Goal: Task Accomplishment & Management: Complete application form

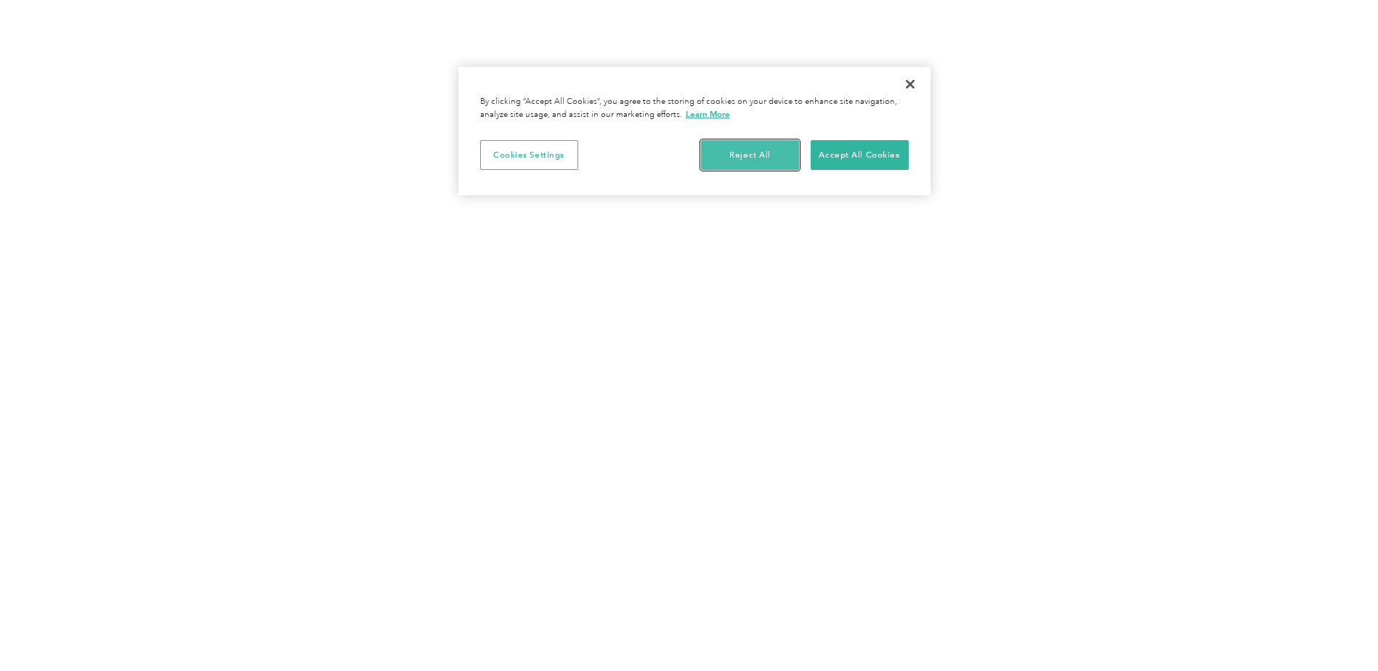
click at [748, 151] on button "Reject All" at bounding box center [750, 155] width 98 height 31
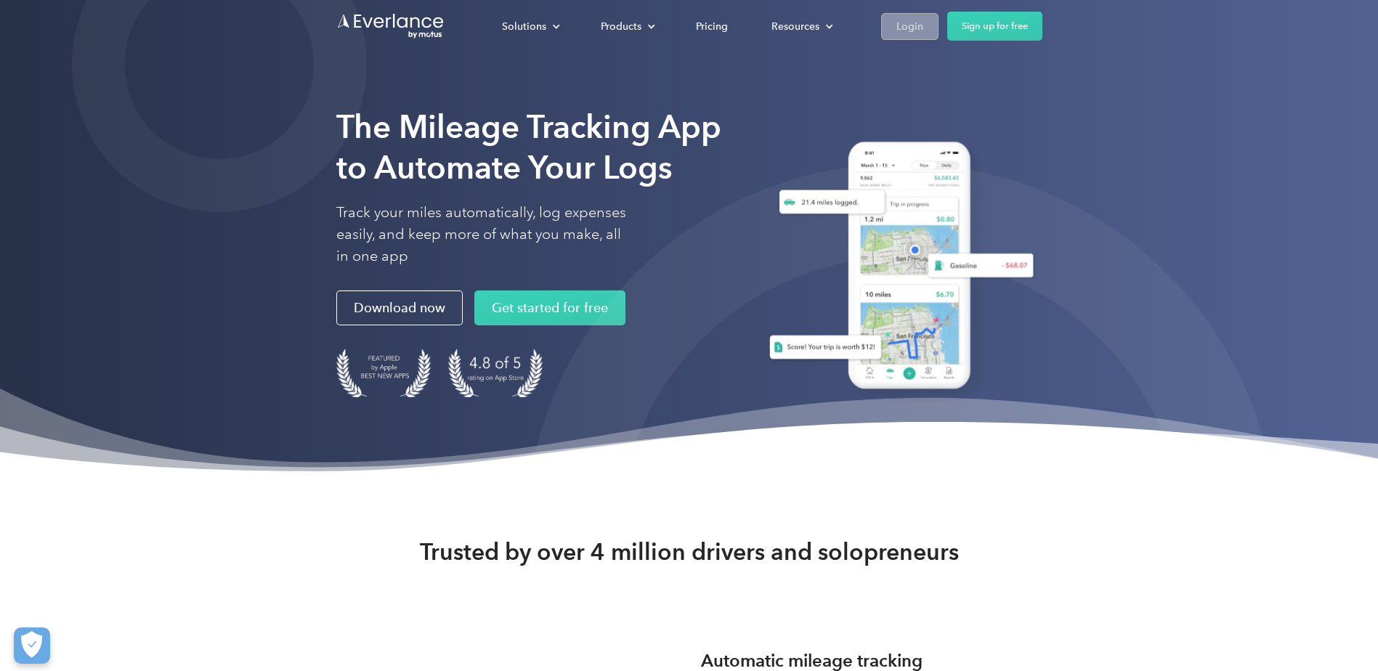
click at [915, 27] on div "Login" at bounding box center [910, 26] width 27 height 18
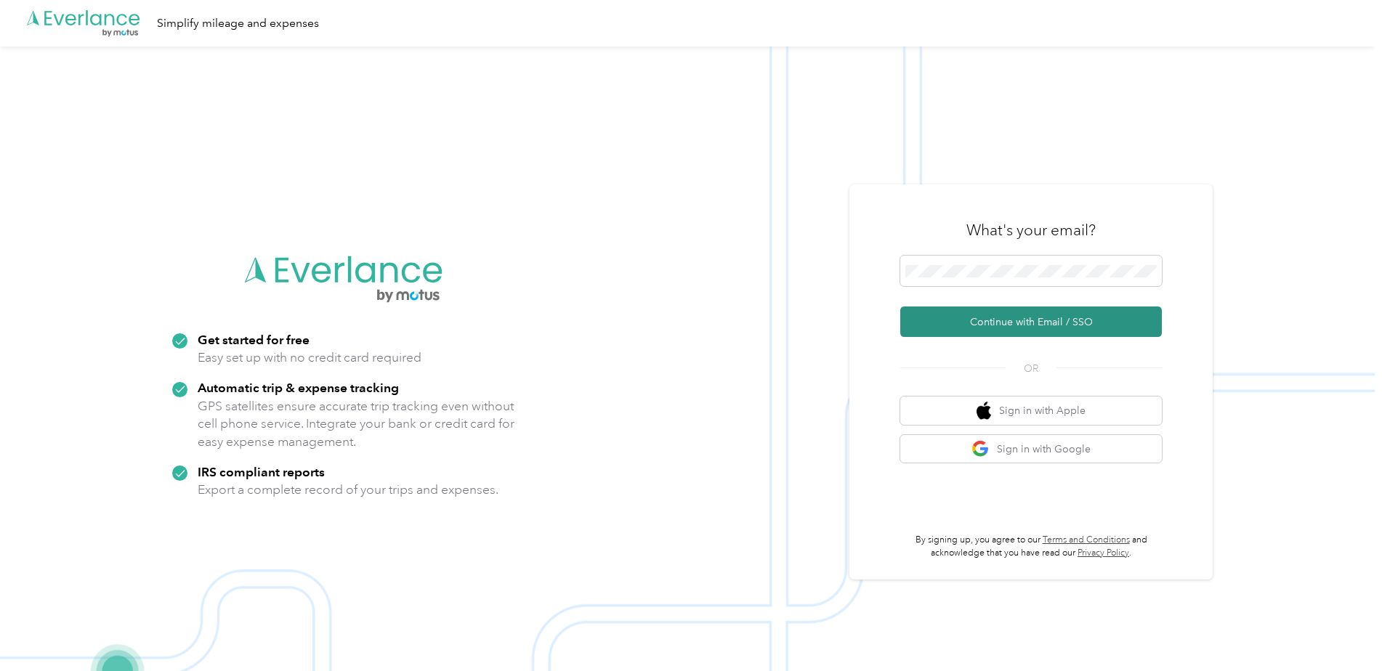
click at [979, 320] on button "Continue with Email / SSO" at bounding box center [1031, 322] width 262 height 31
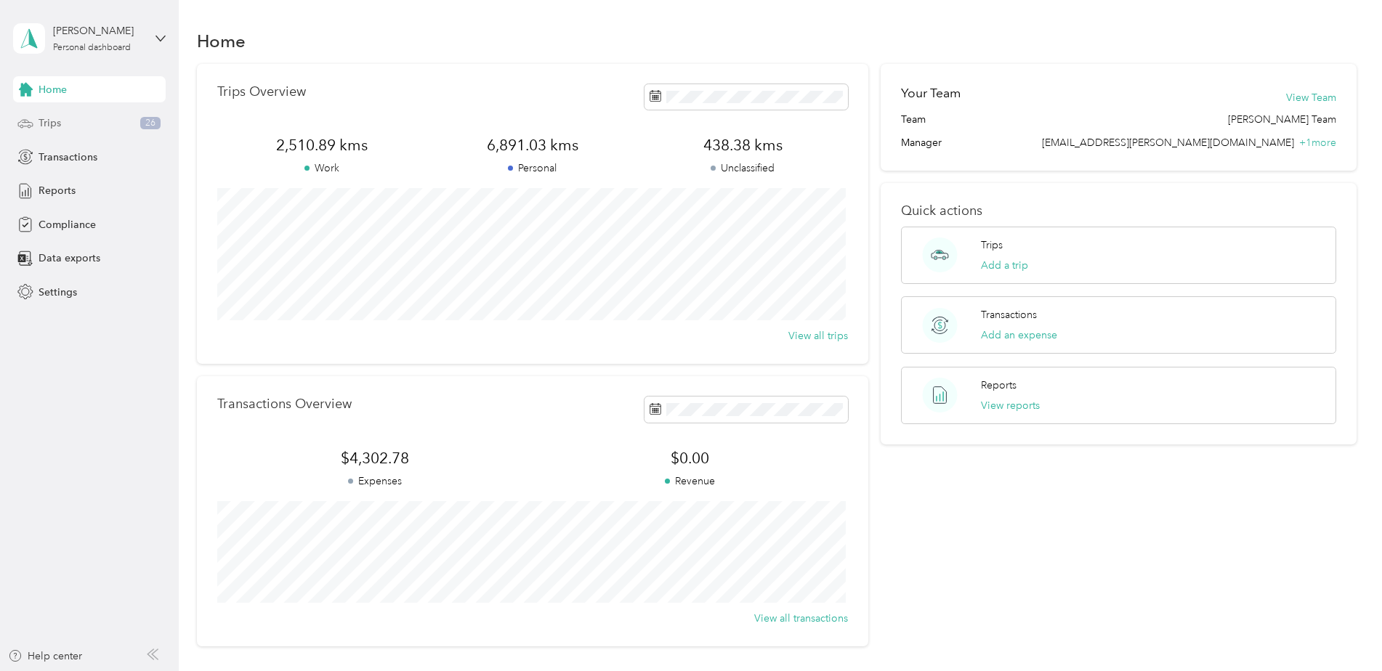
click at [81, 120] on div "Trips 26" at bounding box center [89, 123] width 153 height 26
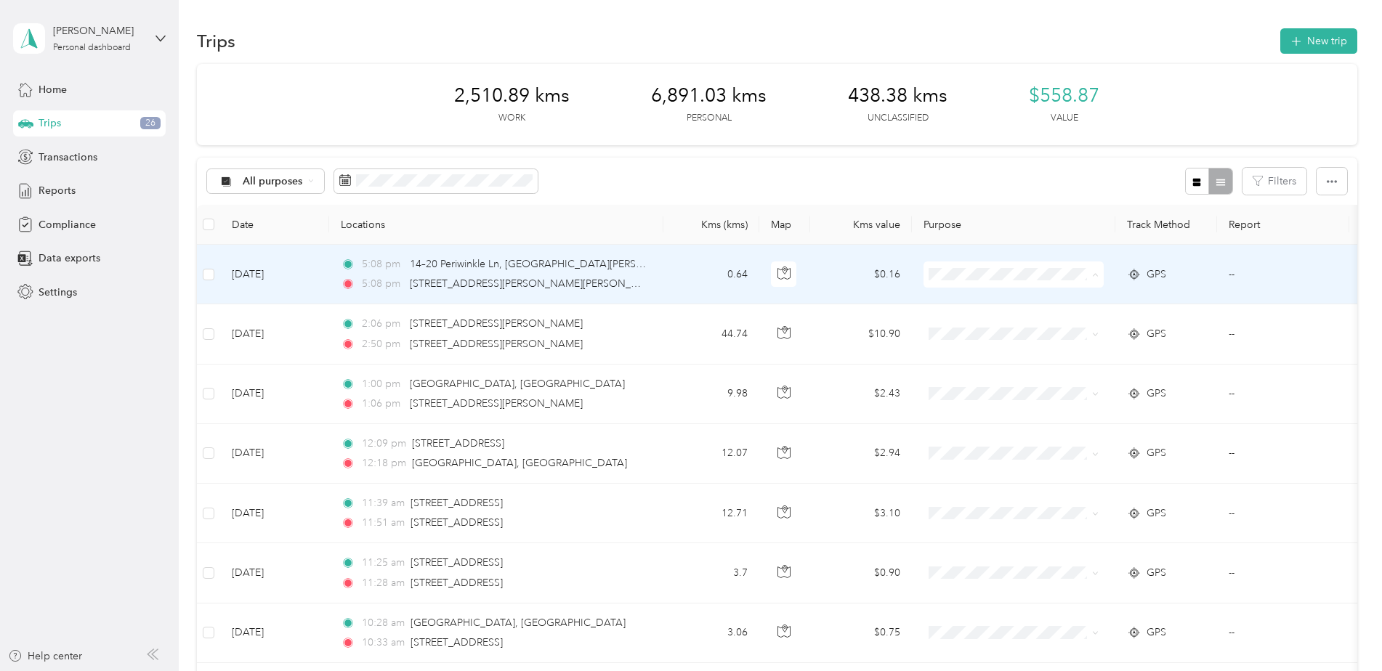
click at [974, 323] on span "Personal" at bounding box center [1026, 327] width 134 height 15
click at [985, 325] on span "Personal" at bounding box center [1018, 327] width 118 height 15
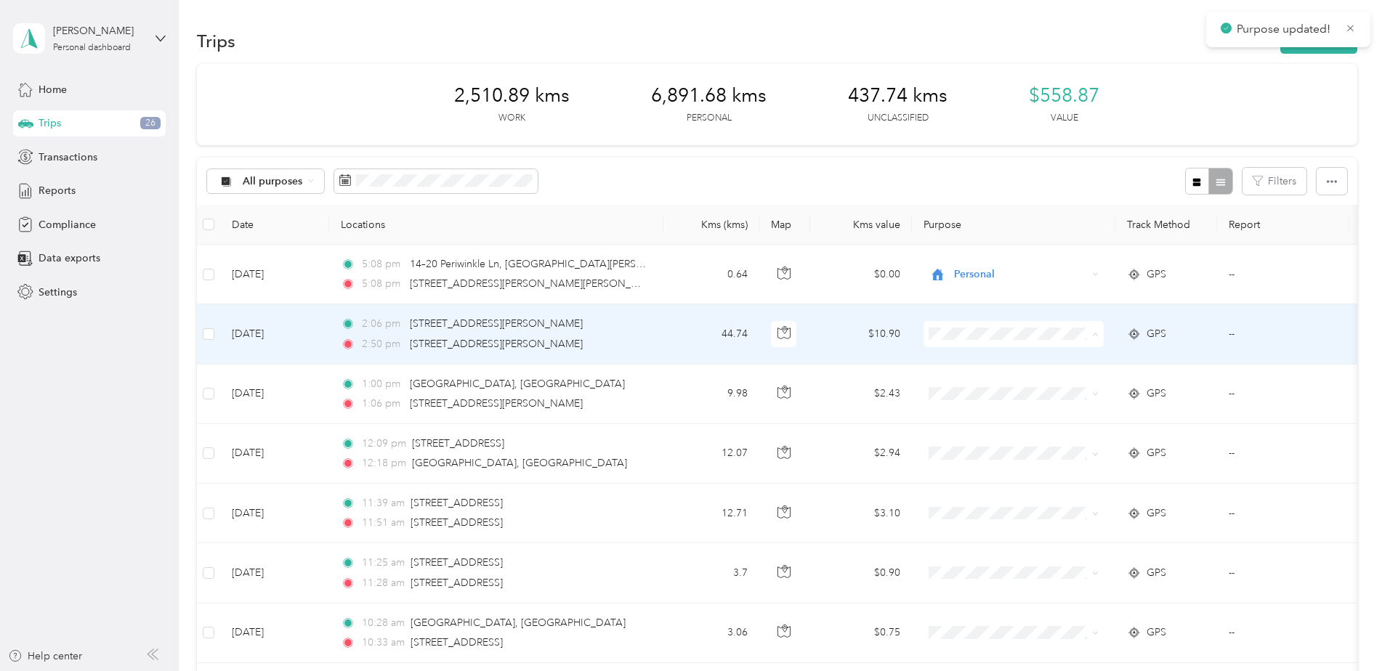
click at [964, 383] on span "Personal" at bounding box center [1026, 386] width 134 height 15
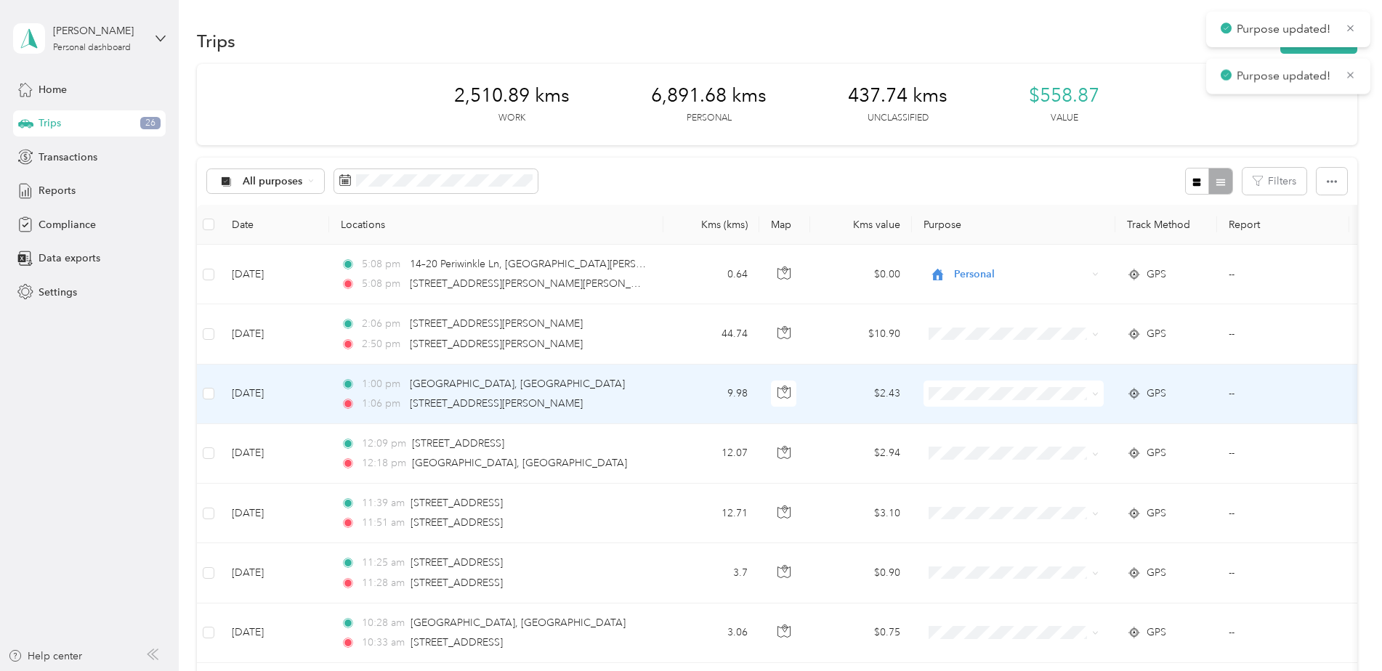
click at [966, 407] on span at bounding box center [1014, 394] width 180 height 26
click at [974, 447] on span "Personal" at bounding box center [1026, 446] width 134 height 15
click at [960, 453] on li "Personal" at bounding box center [1014, 446] width 180 height 25
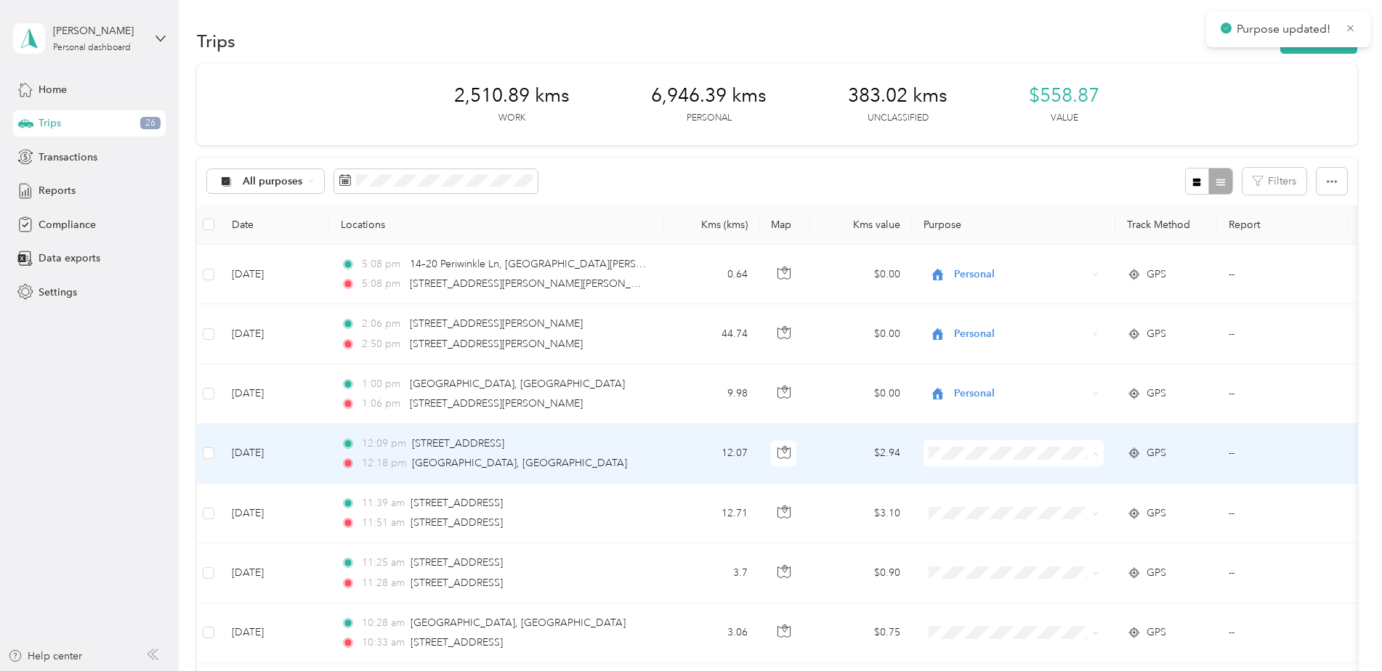
click at [953, 500] on span "Personal" at bounding box center [1014, 505] width 160 height 15
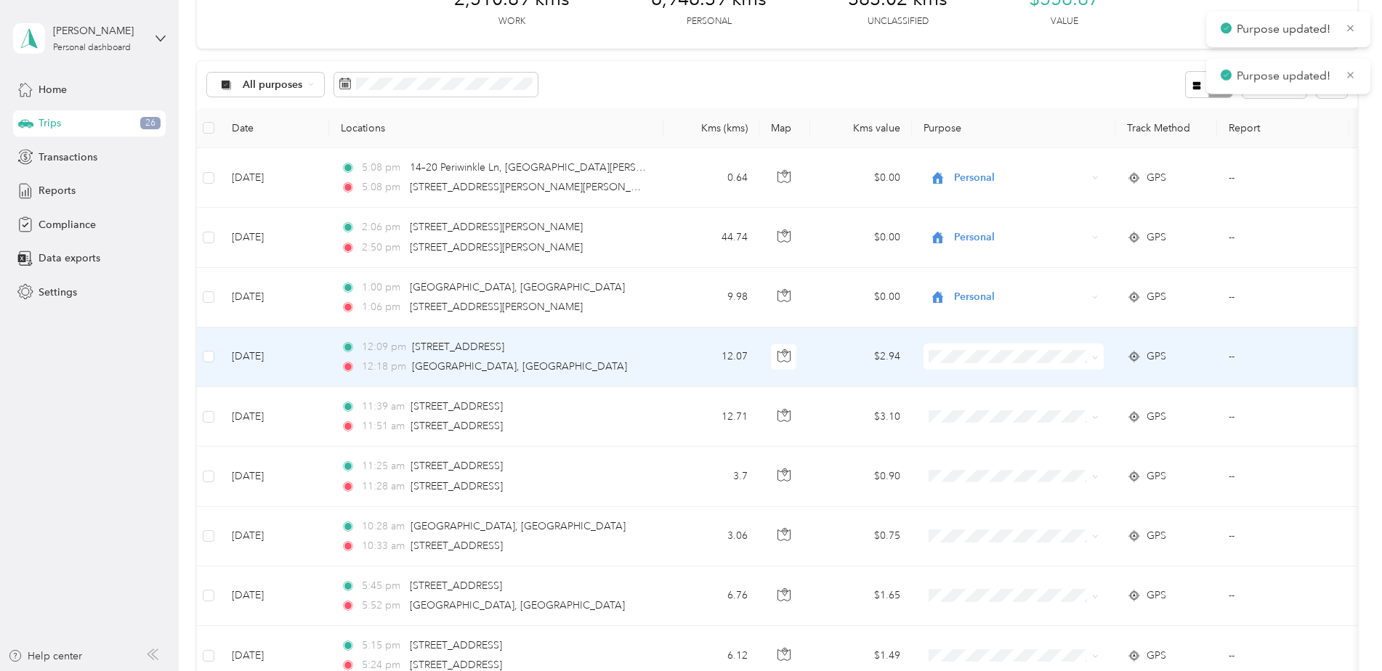
scroll to position [145, 0]
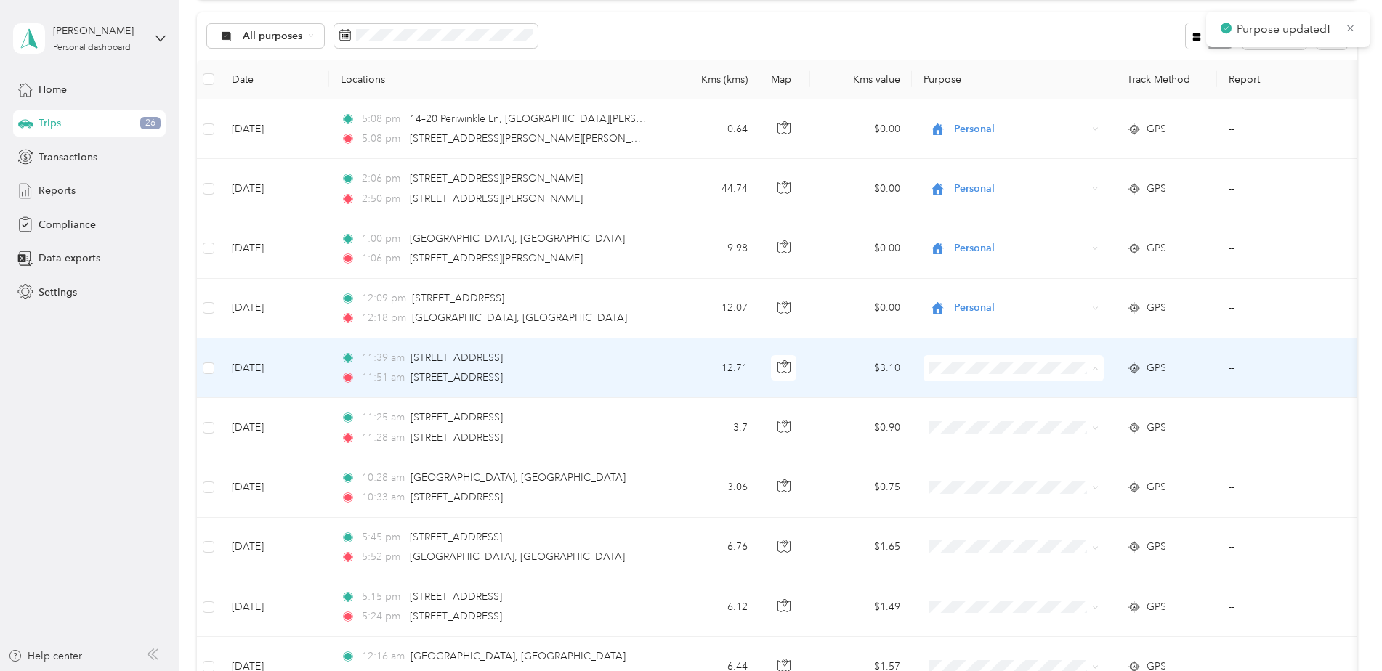
click at [960, 424] on li "Personal" at bounding box center [1014, 420] width 180 height 25
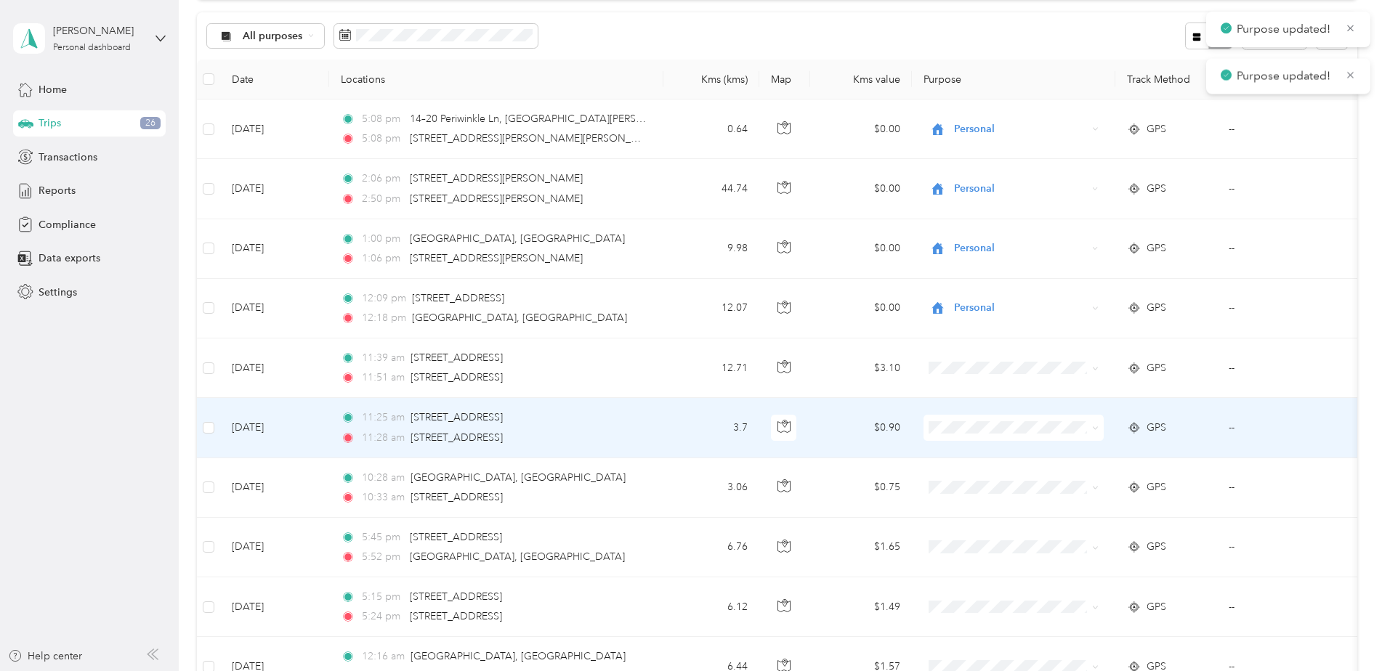
click at [961, 435] on span at bounding box center [1014, 428] width 180 height 26
click at [963, 477] on span "Personal" at bounding box center [1026, 480] width 134 height 15
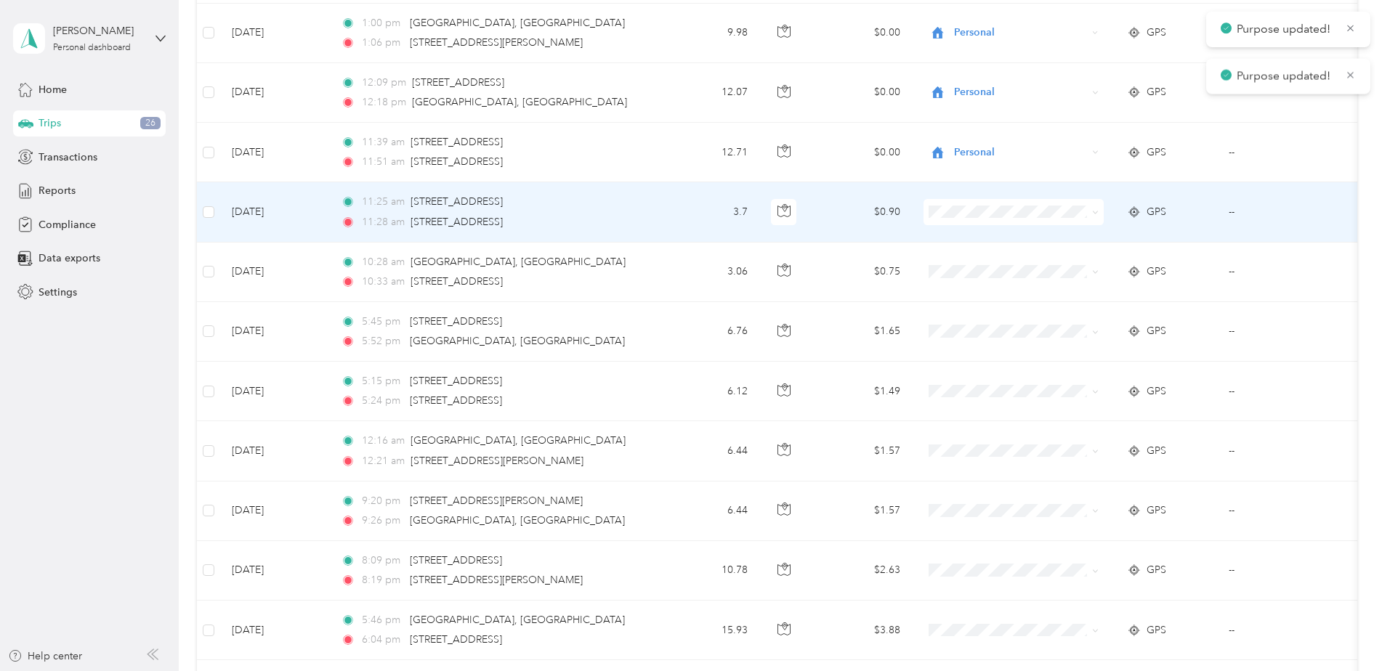
scroll to position [363, 0]
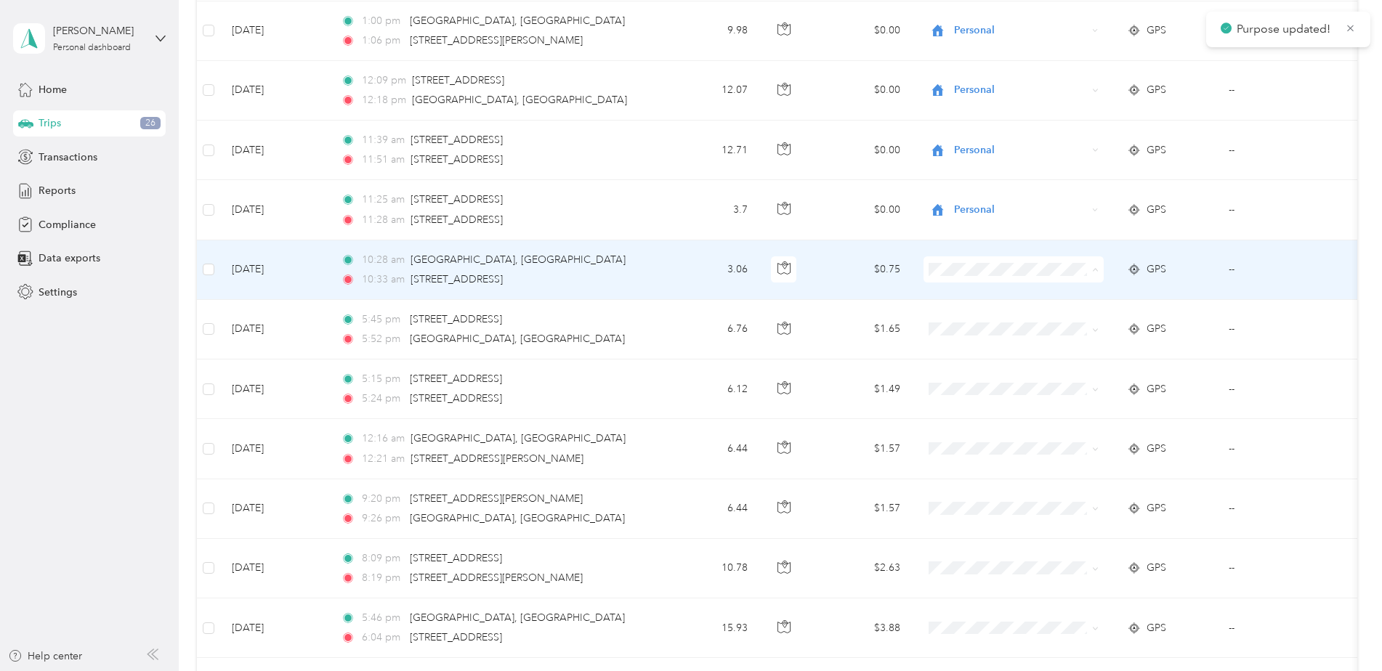
click at [961, 322] on span "Personal" at bounding box center [1026, 322] width 134 height 15
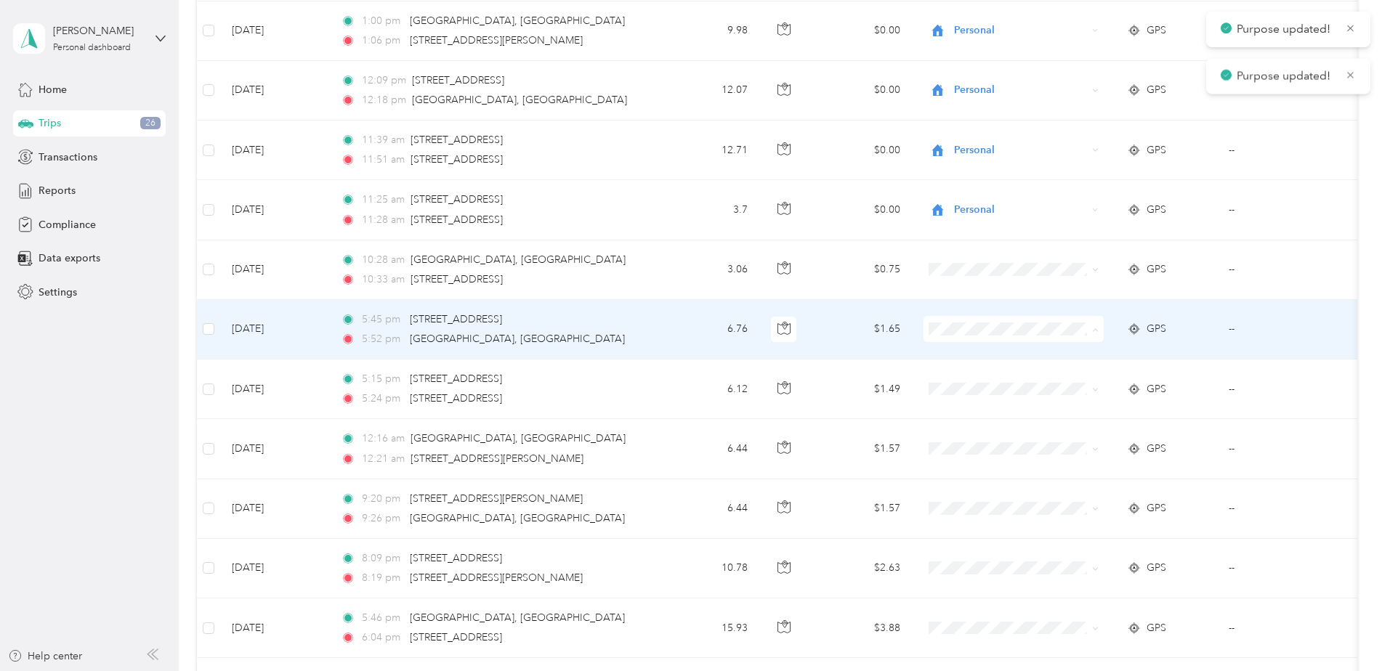
click at [961, 385] on li "Personal" at bounding box center [1014, 381] width 180 height 25
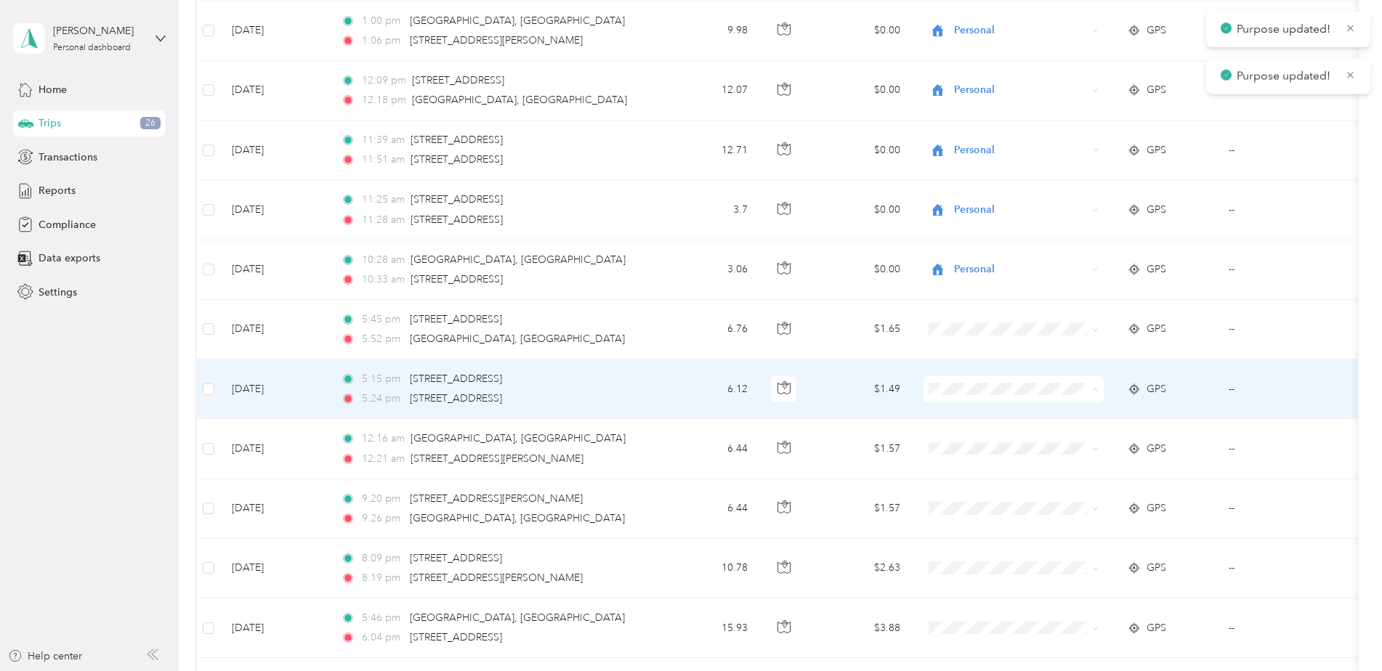
click at [954, 437] on span "Personal" at bounding box center [1014, 442] width 160 height 15
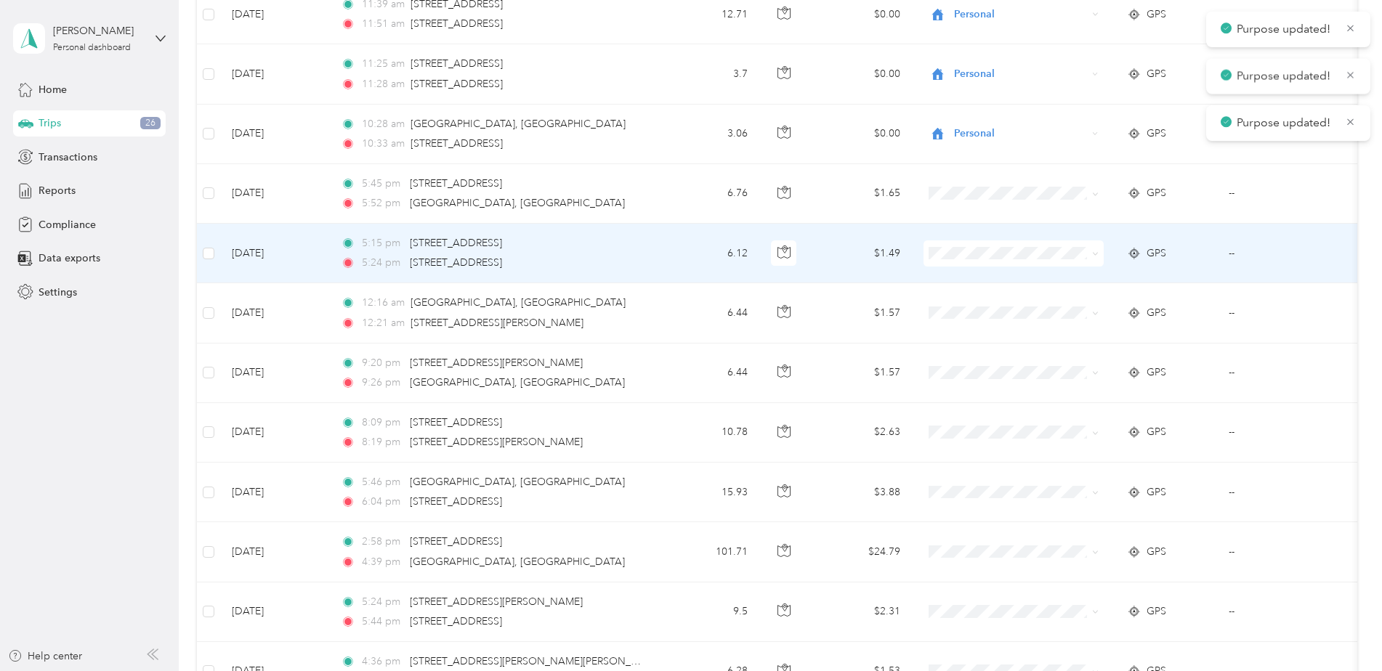
scroll to position [509, 0]
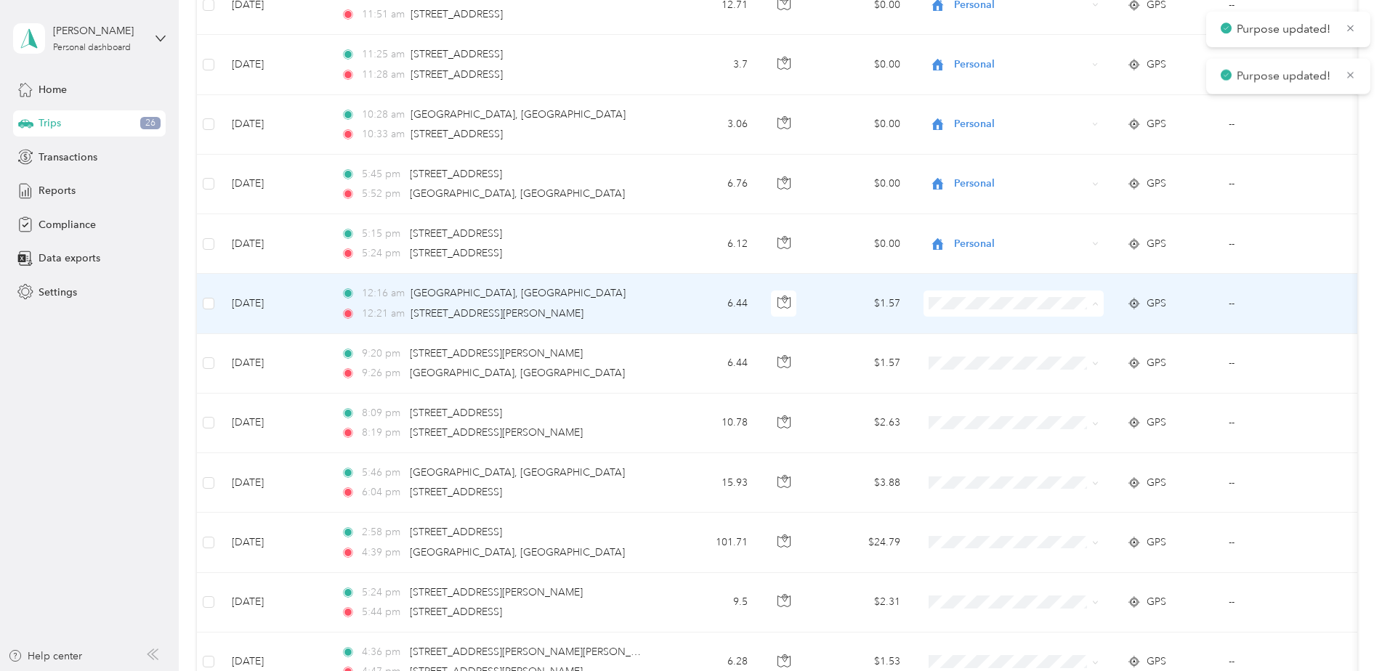
click at [958, 355] on span "Personal" at bounding box center [1014, 356] width 160 height 15
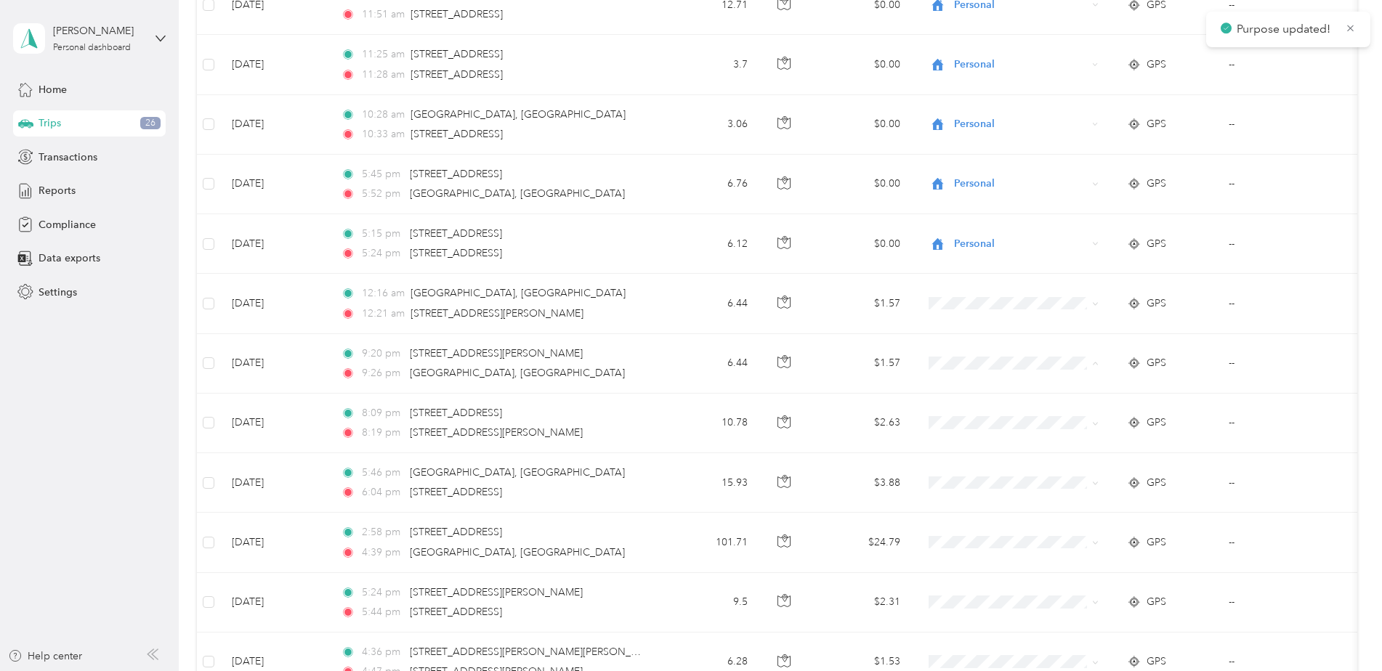
drag, startPoint x: 958, startPoint y: 357, endPoint x: 887, endPoint y: 377, distance: 73.4
click at [955, 413] on span "Personal" at bounding box center [1014, 415] width 160 height 15
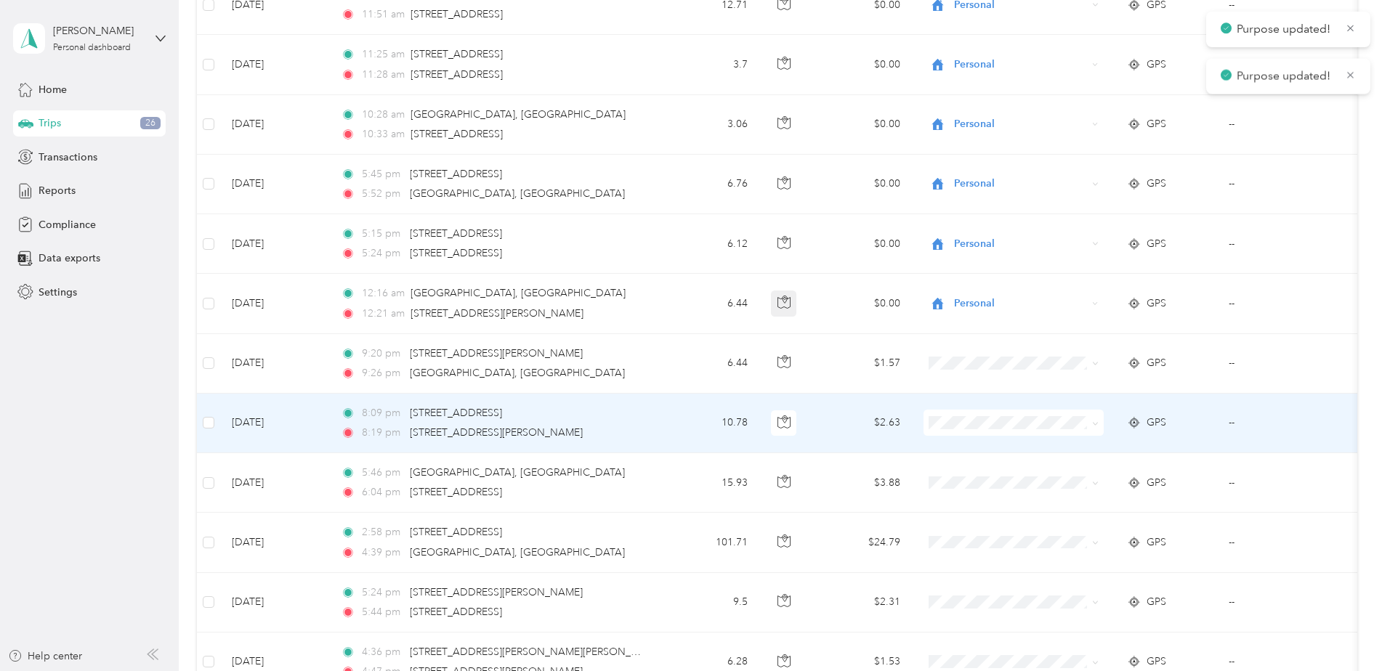
scroll to position [654, 0]
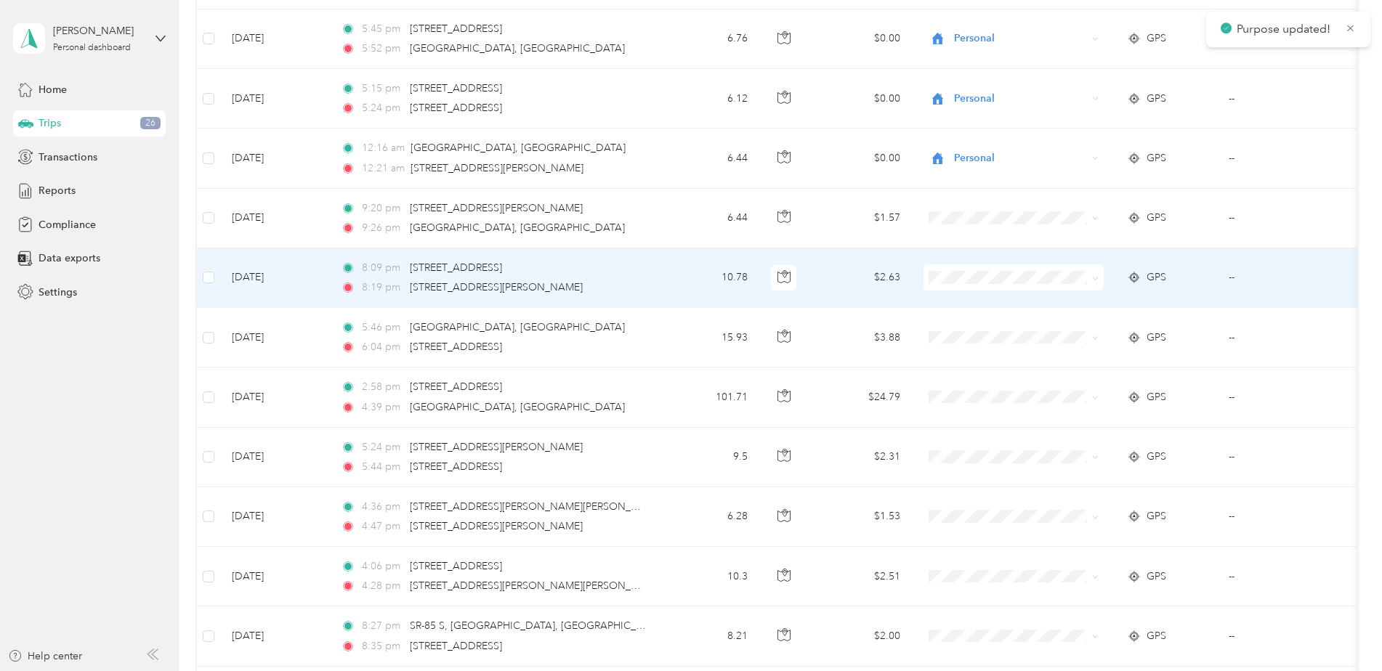
click at [959, 335] on span "Personal" at bounding box center [1026, 329] width 134 height 15
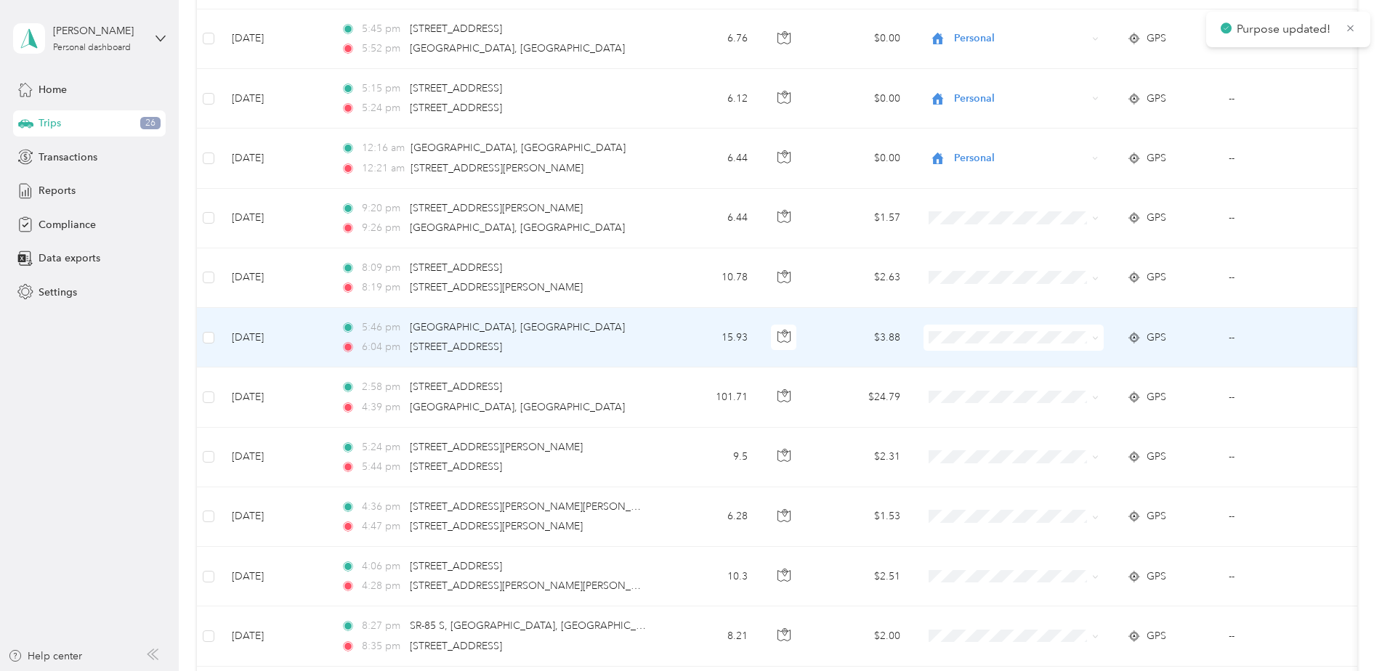
click at [965, 389] on span "Personal" at bounding box center [1026, 386] width 134 height 15
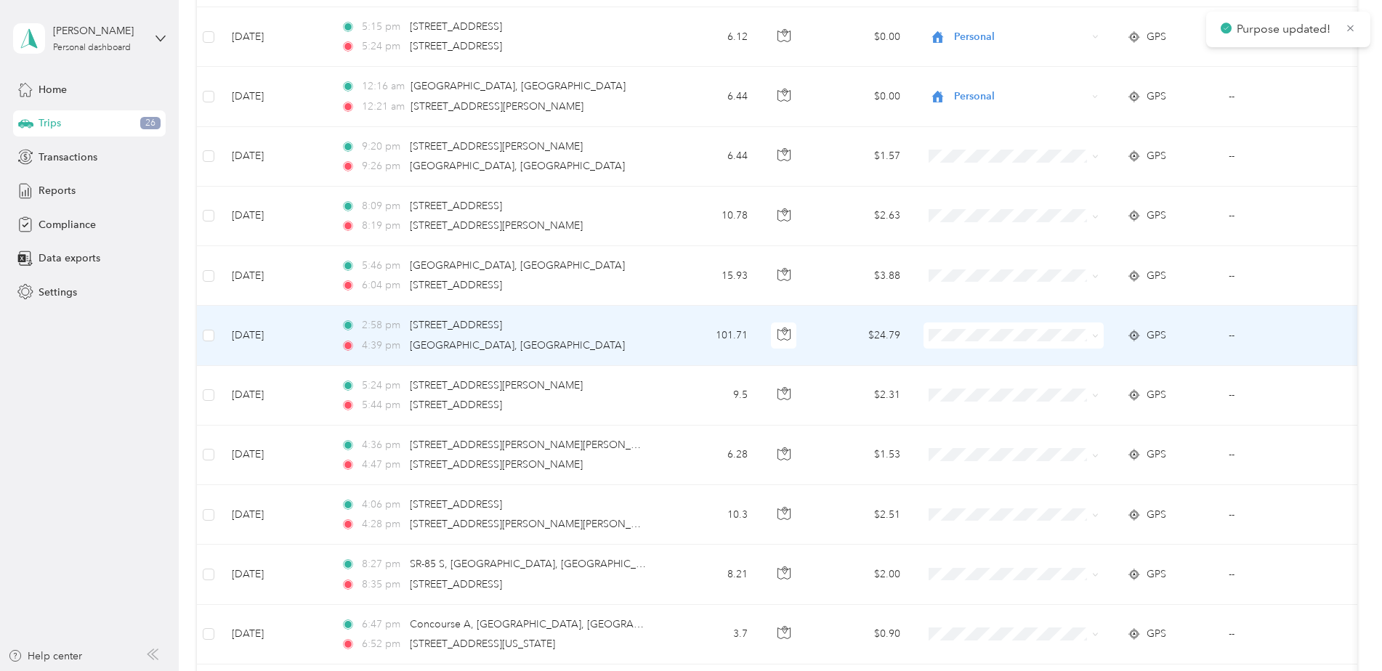
scroll to position [799, 0]
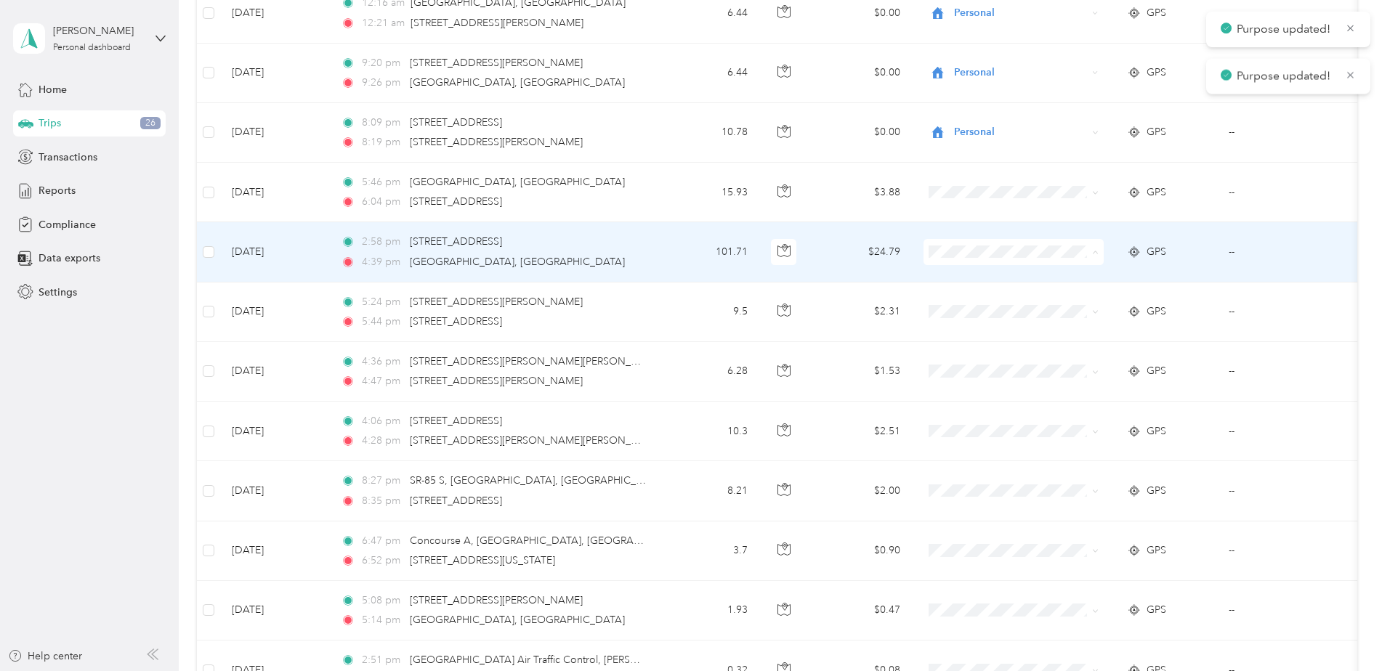
click at [966, 304] on span "Personal" at bounding box center [1026, 304] width 134 height 15
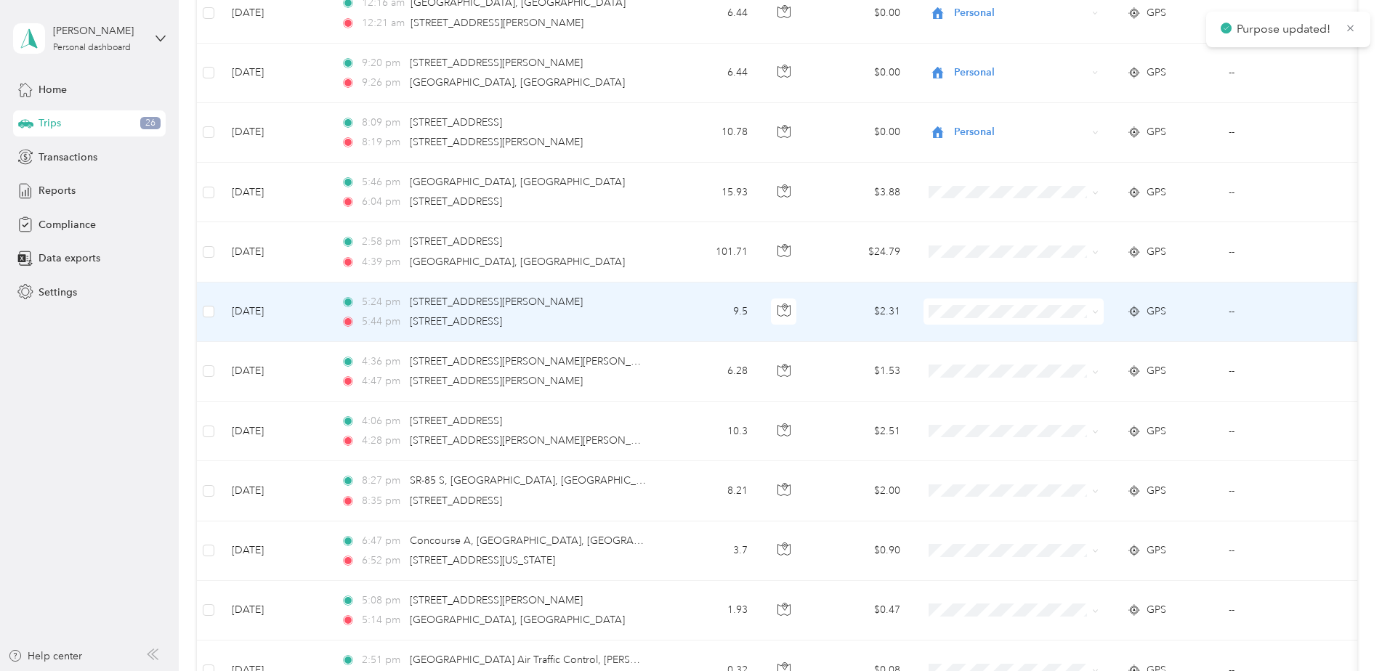
click at [972, 362] on span "Personal" at bounding box center [1026, 362] width 134 height 15
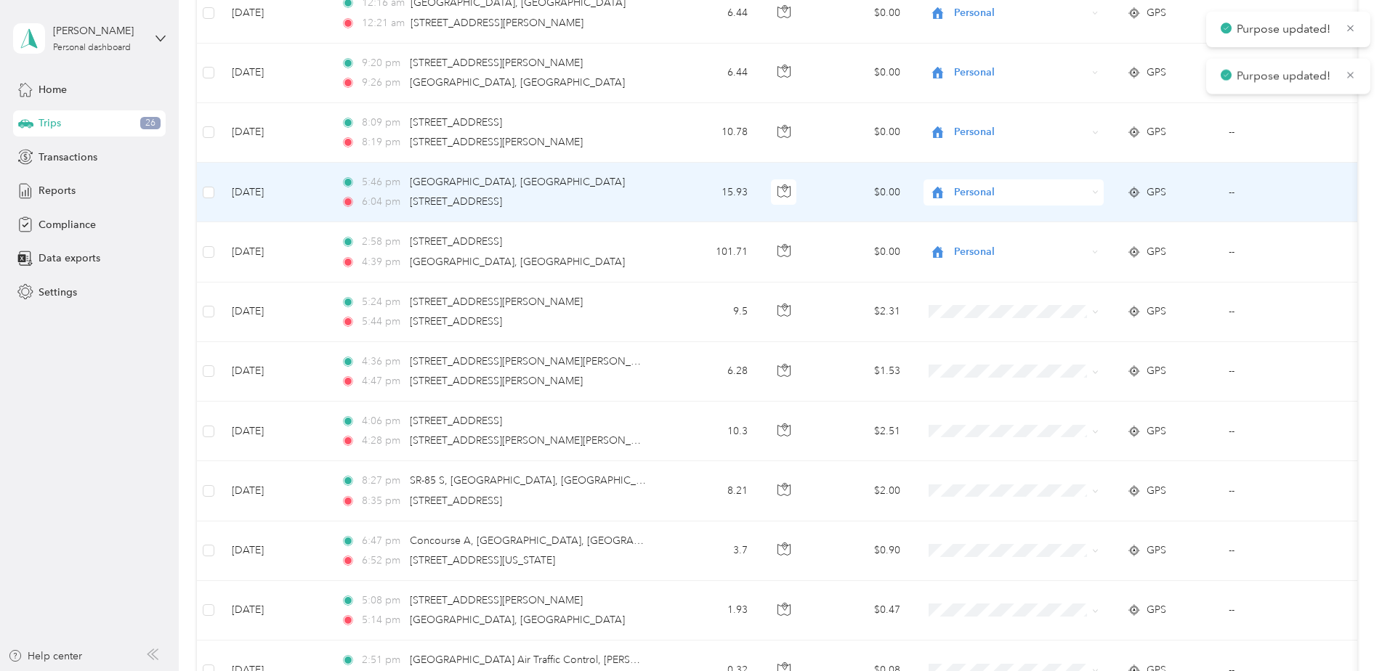
click at [962, 194] on span "Personal" at bounding box center [1020, 193] width 133 height 16
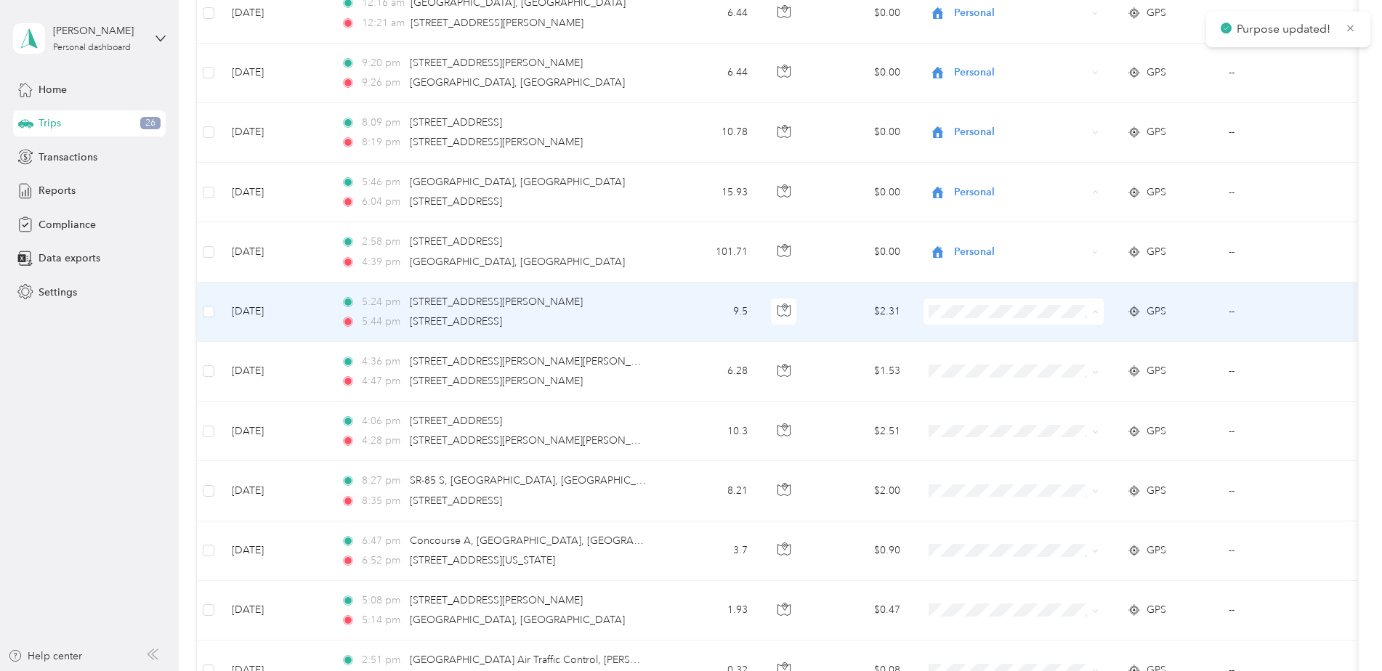
click at [966, 368] on li "Personal" at bounding box center [1014, 364] width 180 height 25
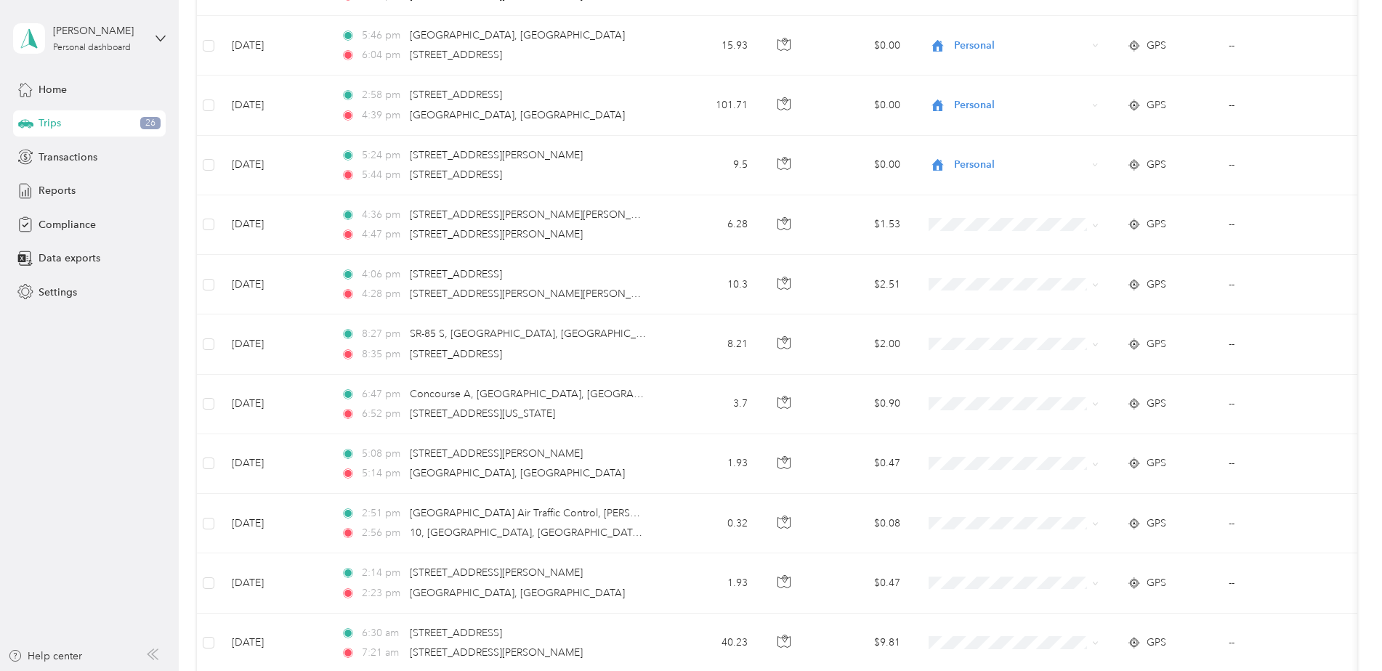
scroll to position [872, 0]
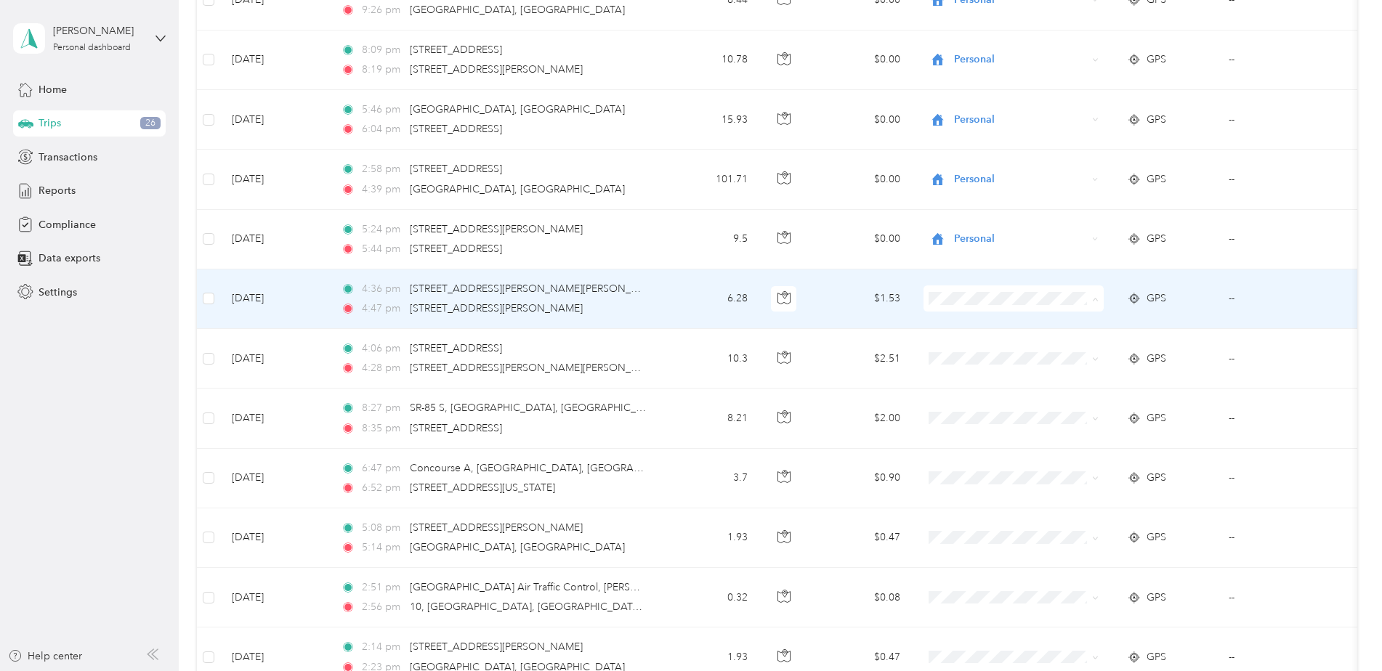
click at [969, 352] on span "Personal" at bounding box center [1026, 351] width 134 height 15
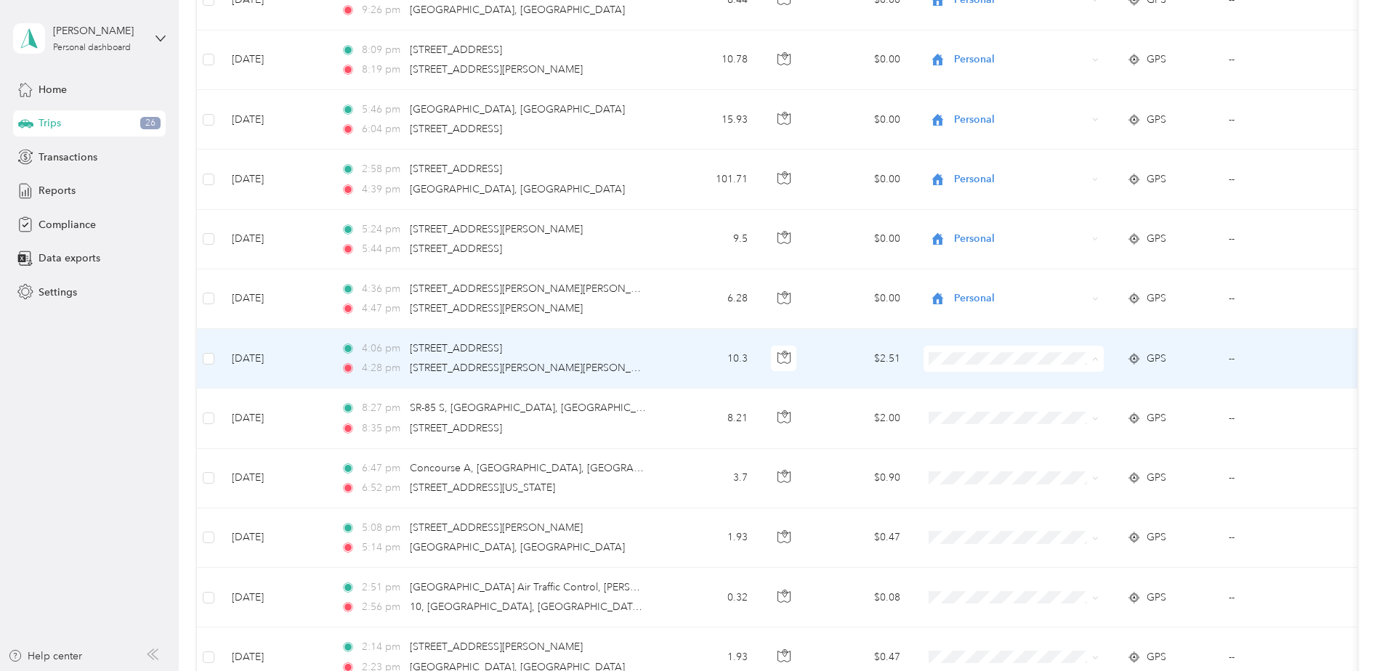
click at [958, 412] on span "Personal" at bounding box center [1014, 411] width 160 height 15
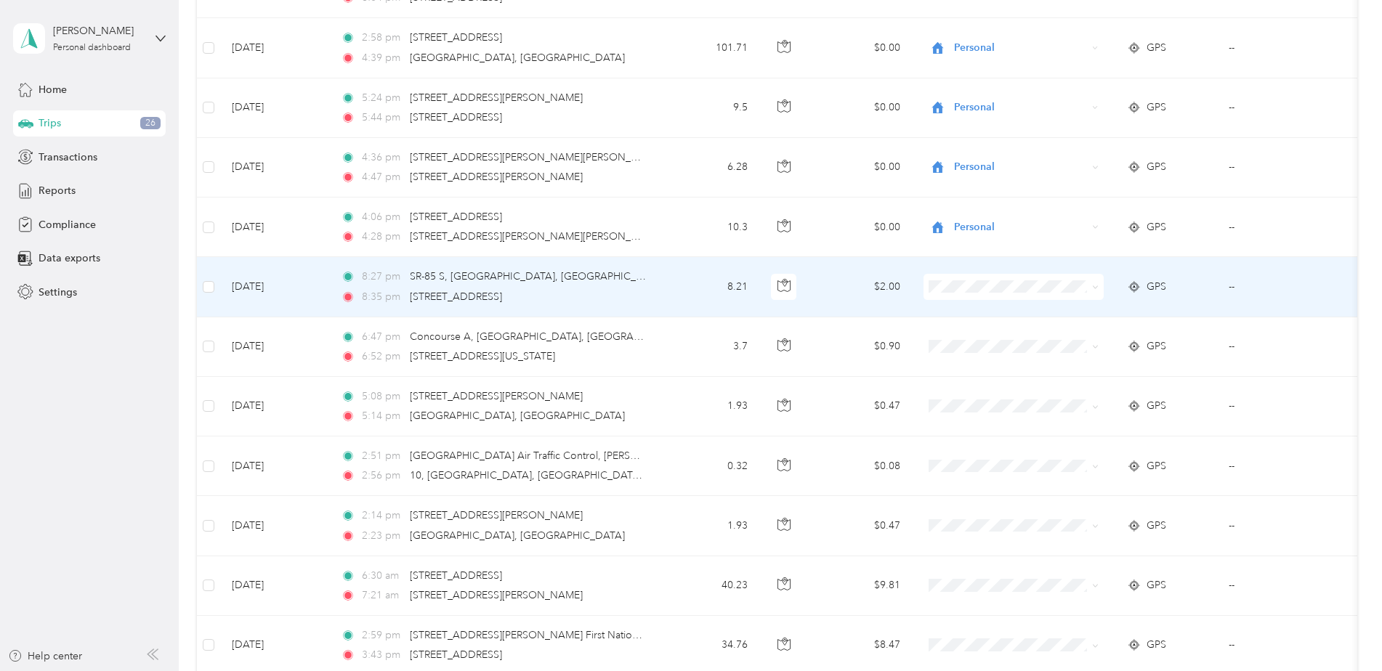
scroll to position [1017, 0]
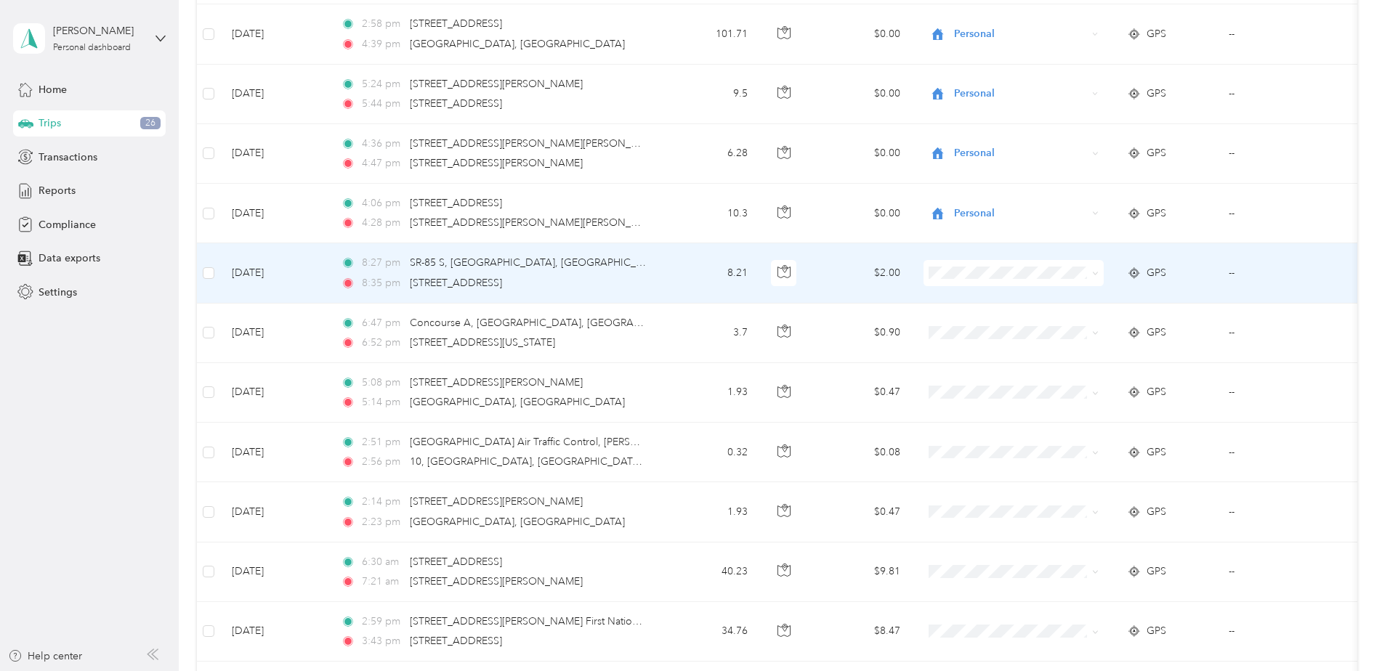
click at [977, 317] on li "Personal" at bounding box center [1014, 324] width 180 height 25
click at [974, 314] on td at bounding box center [1013, 334] width 203 height 60
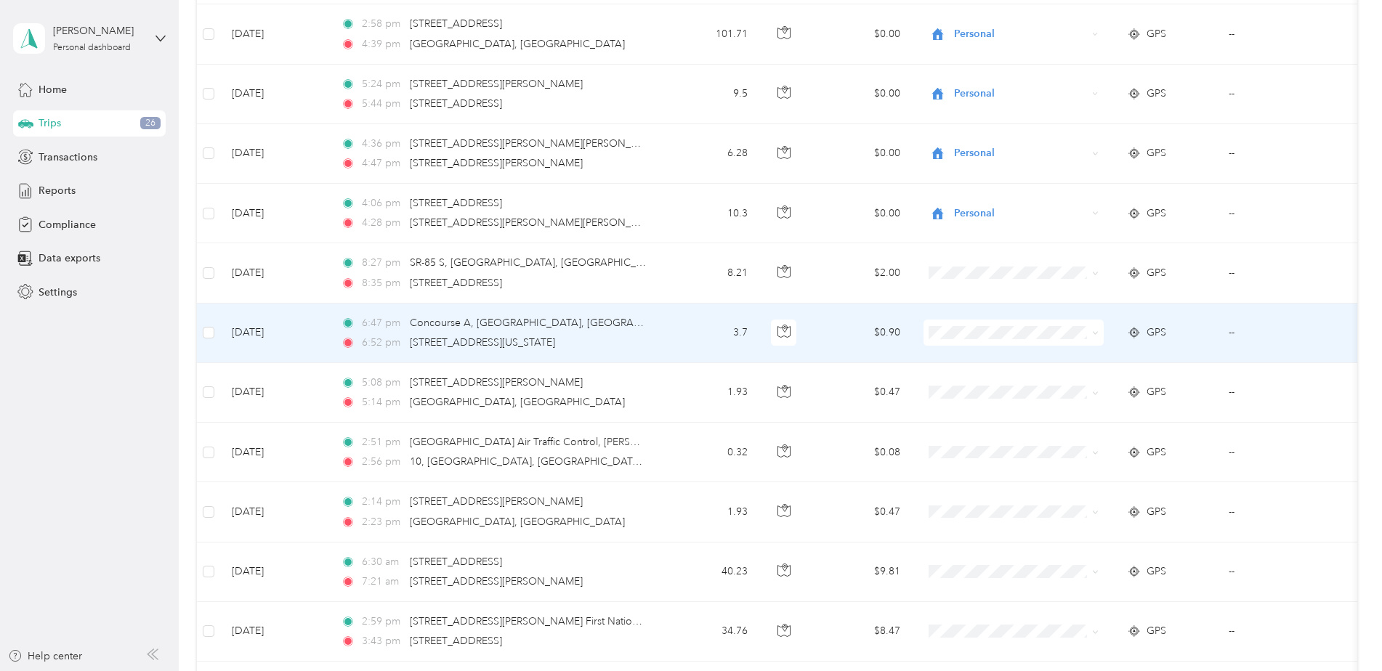
click at [1052, 325] on div at bounding box center [1267, 239] width 430 height 182
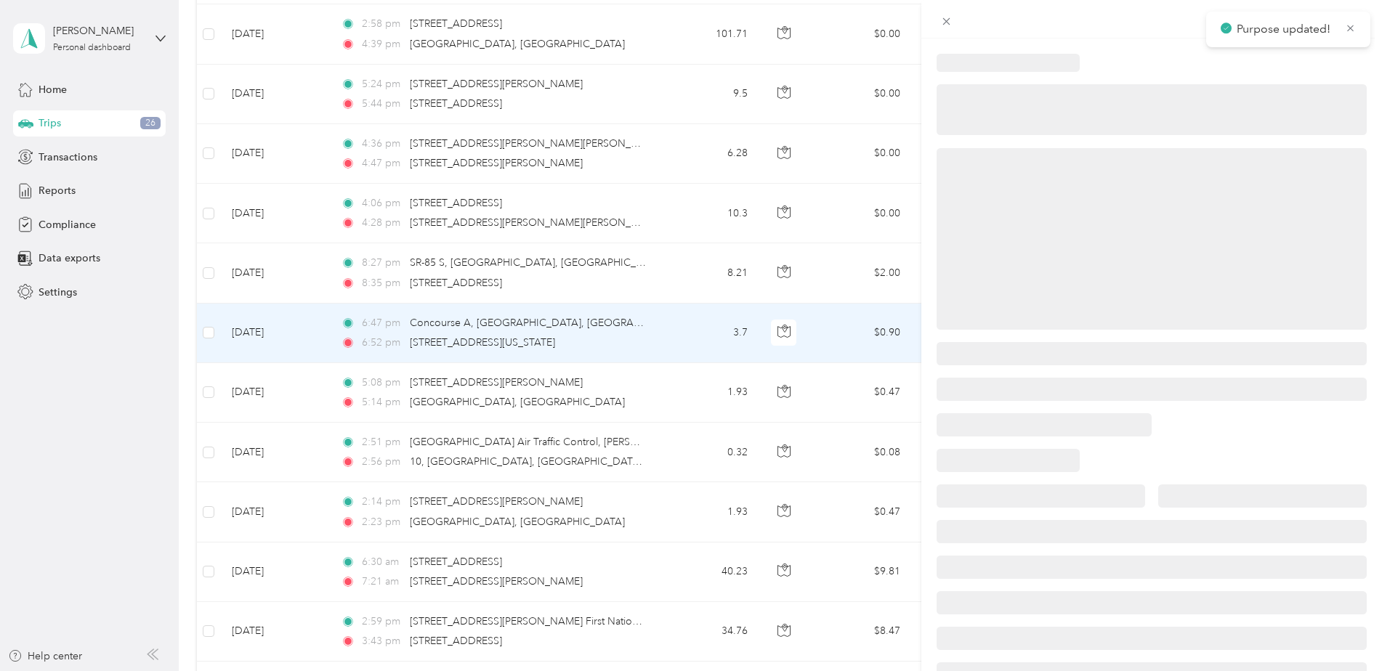
click at [875, 296] on div at bounding box center [691, 335] width 1382 height 671
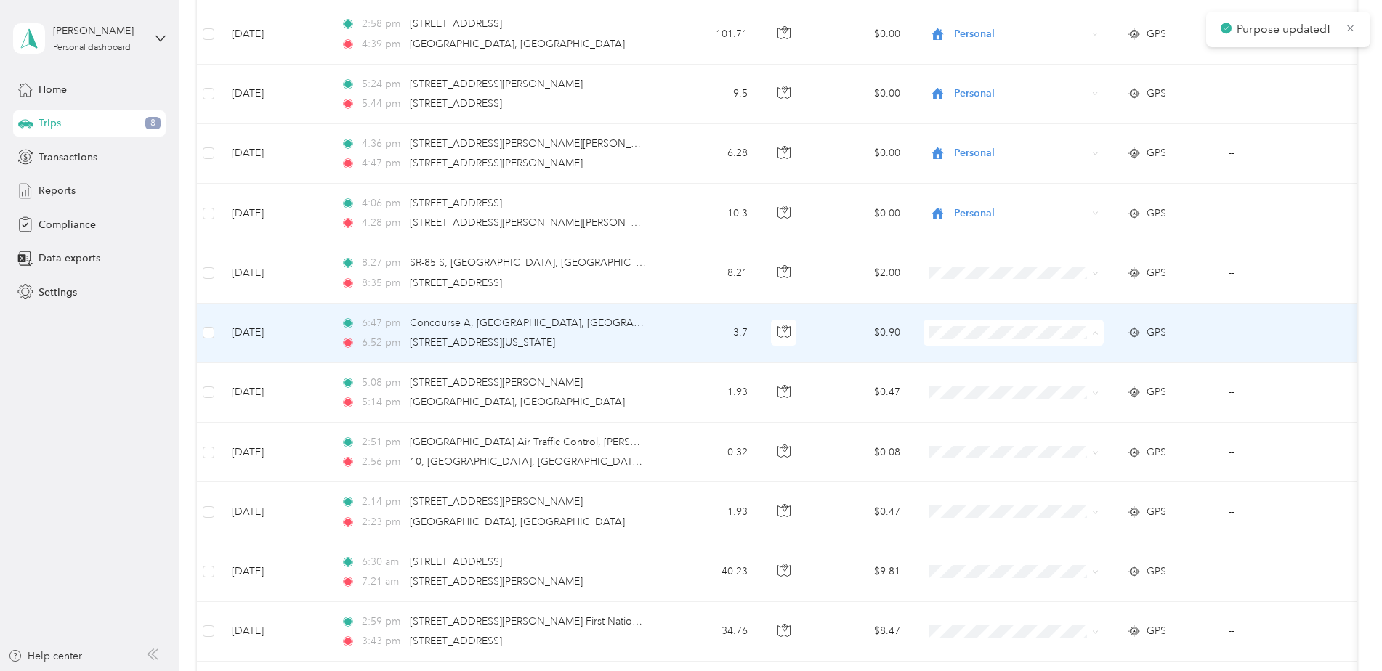
click at [958, 377] on li "Personal" at bounding box center [1014, 385] width 180 height 25
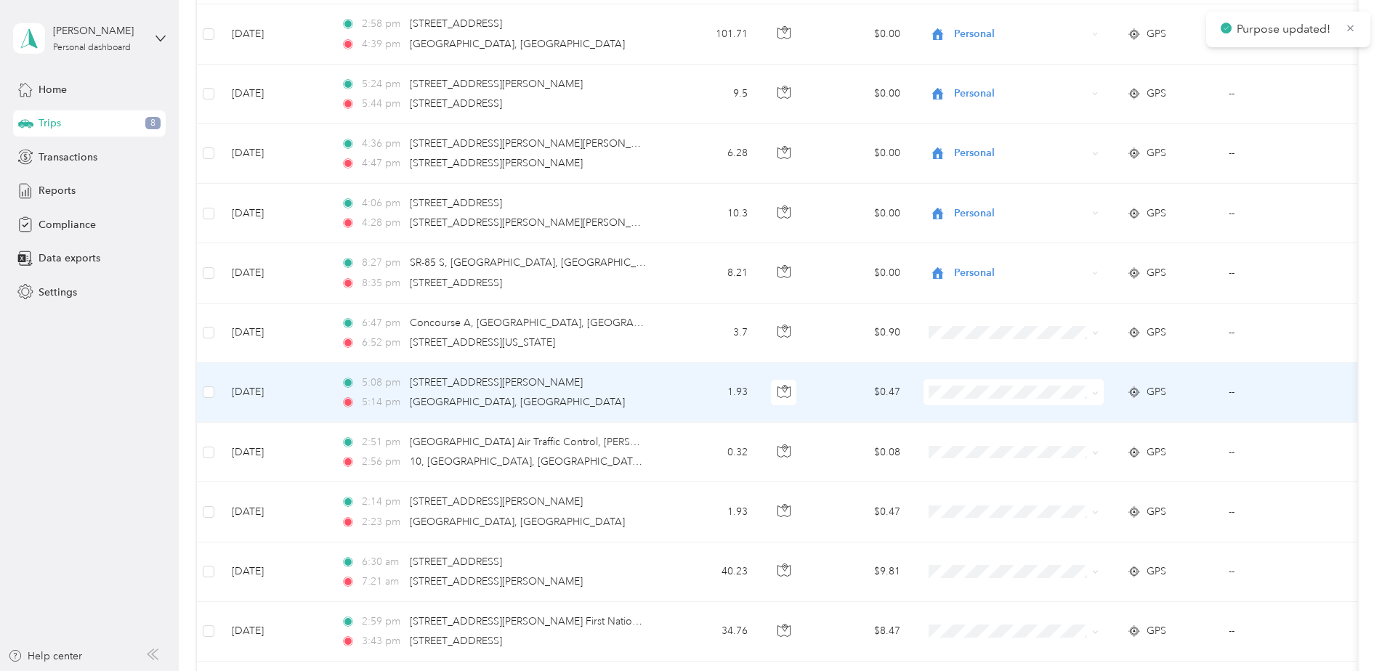
click at [948, 437] on li "Personal" at bounding box center [1014, 444] width 180 height 25
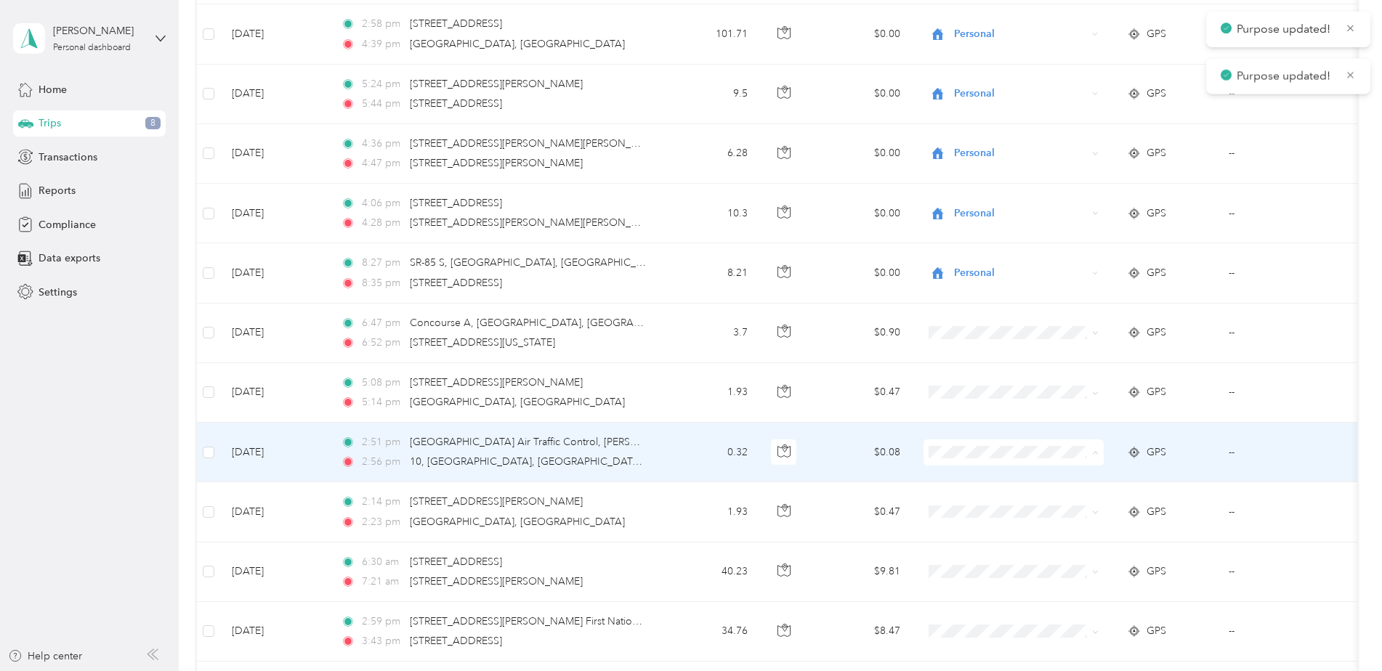
click at [948, 506] on icon at bounding box center [943, 505] width 18 height 12
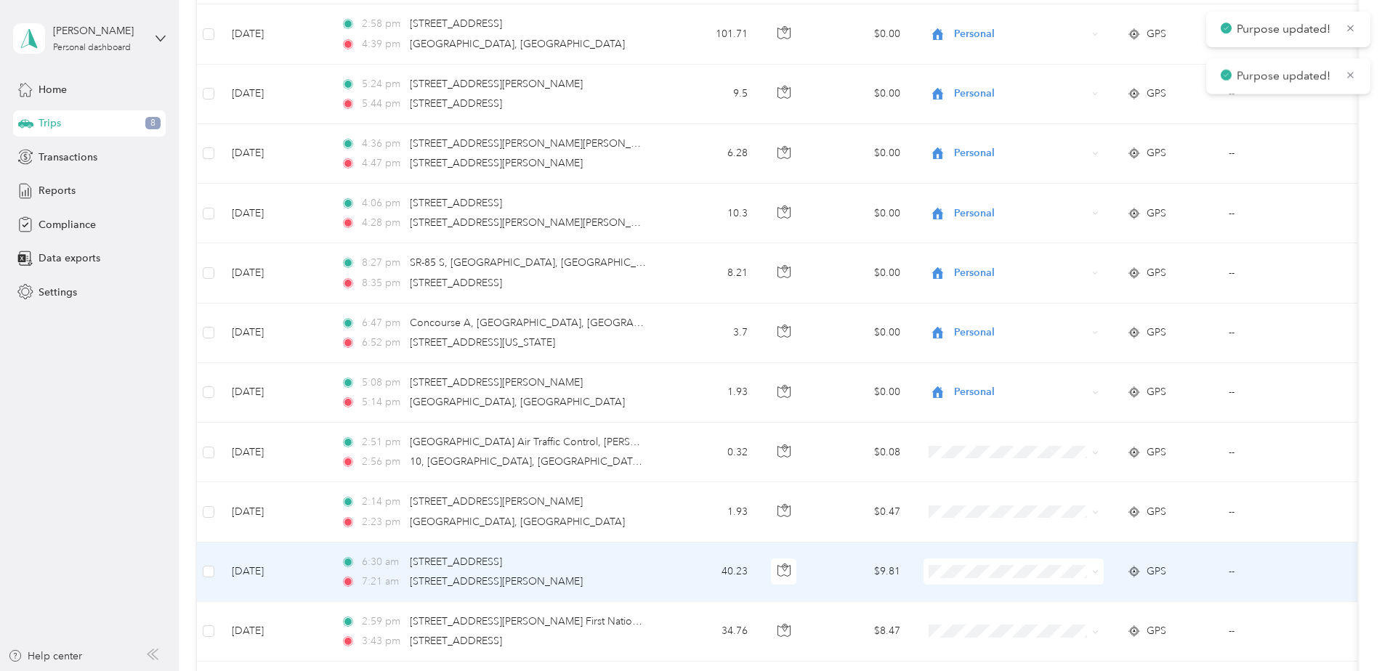
click at [942, 565] on span at bounding box center [1014, 572] width 180 height 26
click at [992, 618] on span "Personal" at bounding box center [1026, 624] width 134 height 15
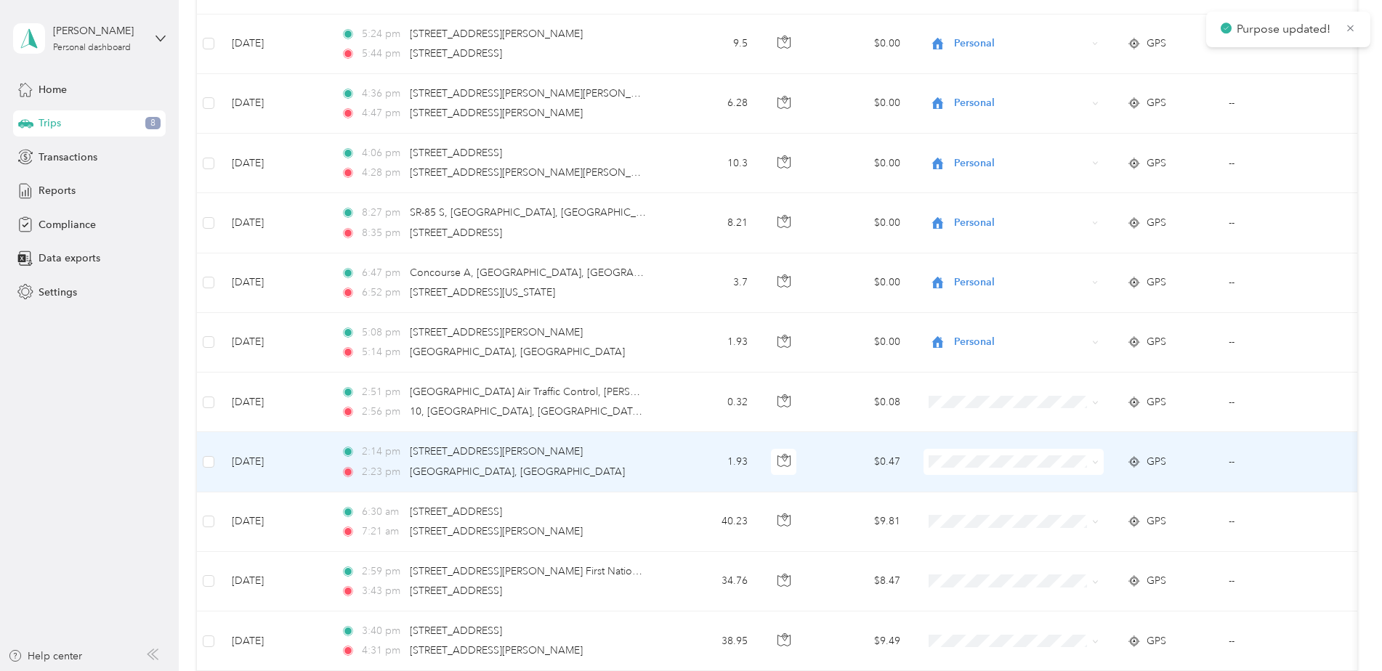
scroll to position [1163, 0]
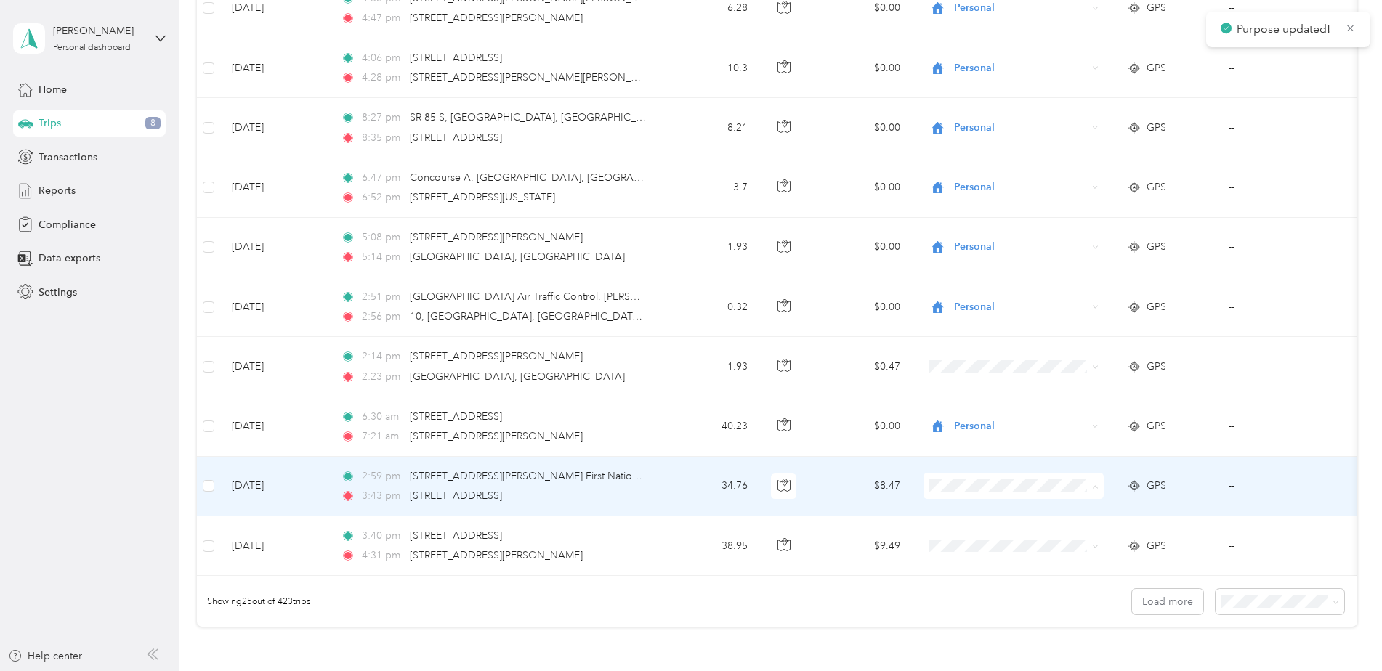
click at [976, 533] on span "Personal" at bounding box center [1026, 538] width 134 height 15
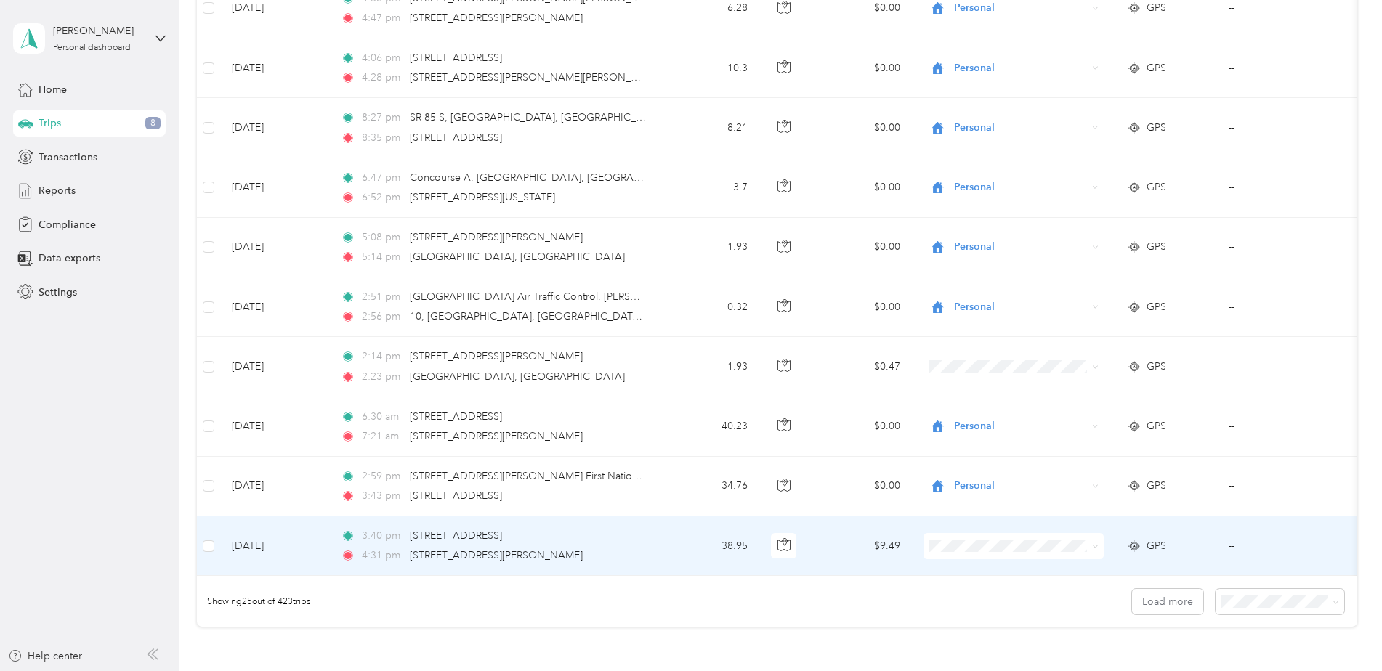
click at [972, 596] on span "Personal" at bounding box center [1026, 597] width 134 height 15
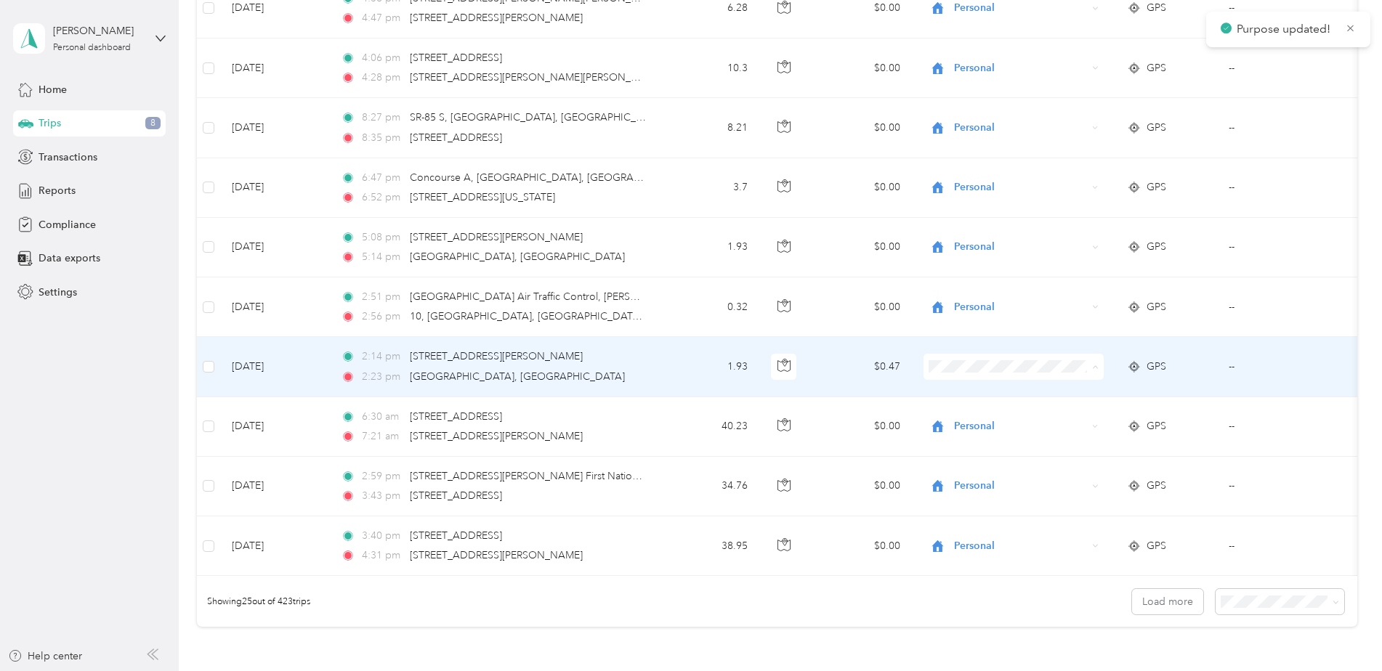
click at [970, 419] on span "Personal" at bounding box center [1026, 419] width 134 height 15
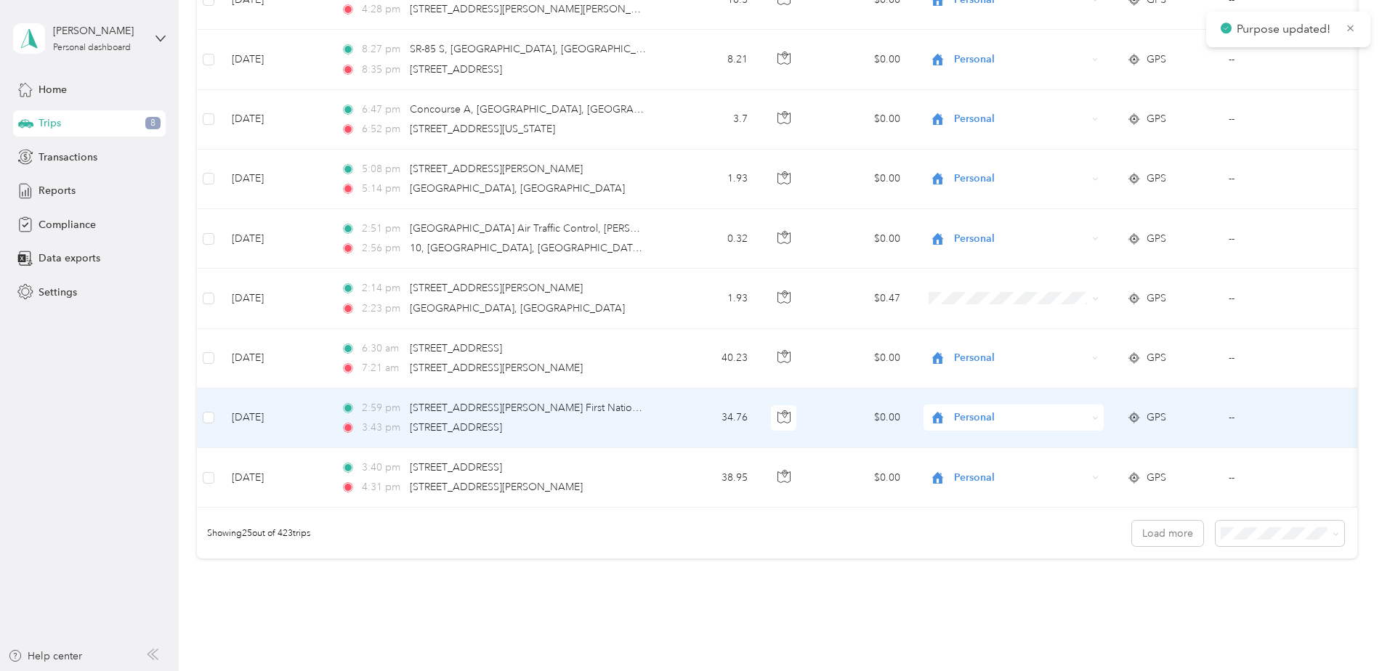
scroll to position [1308, 0]
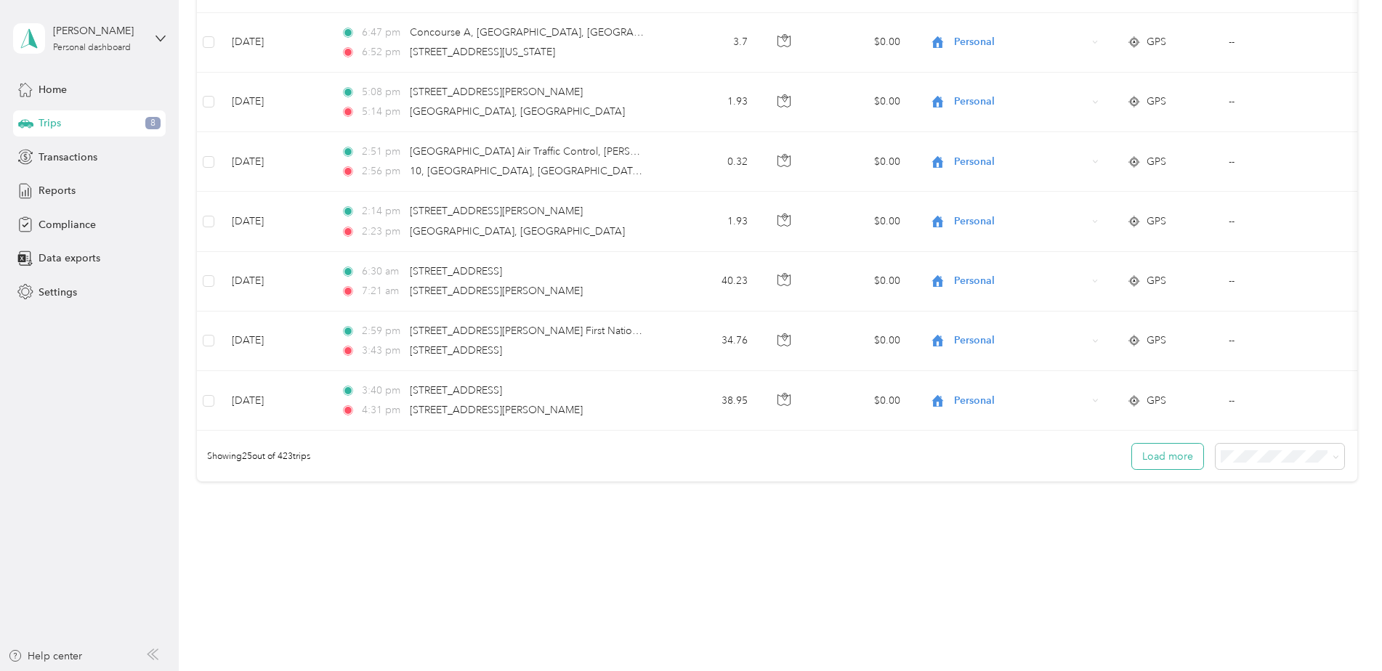
click at [1153, 467] on button "Load more" at bounding box center [1167, 456] width 71 height 25
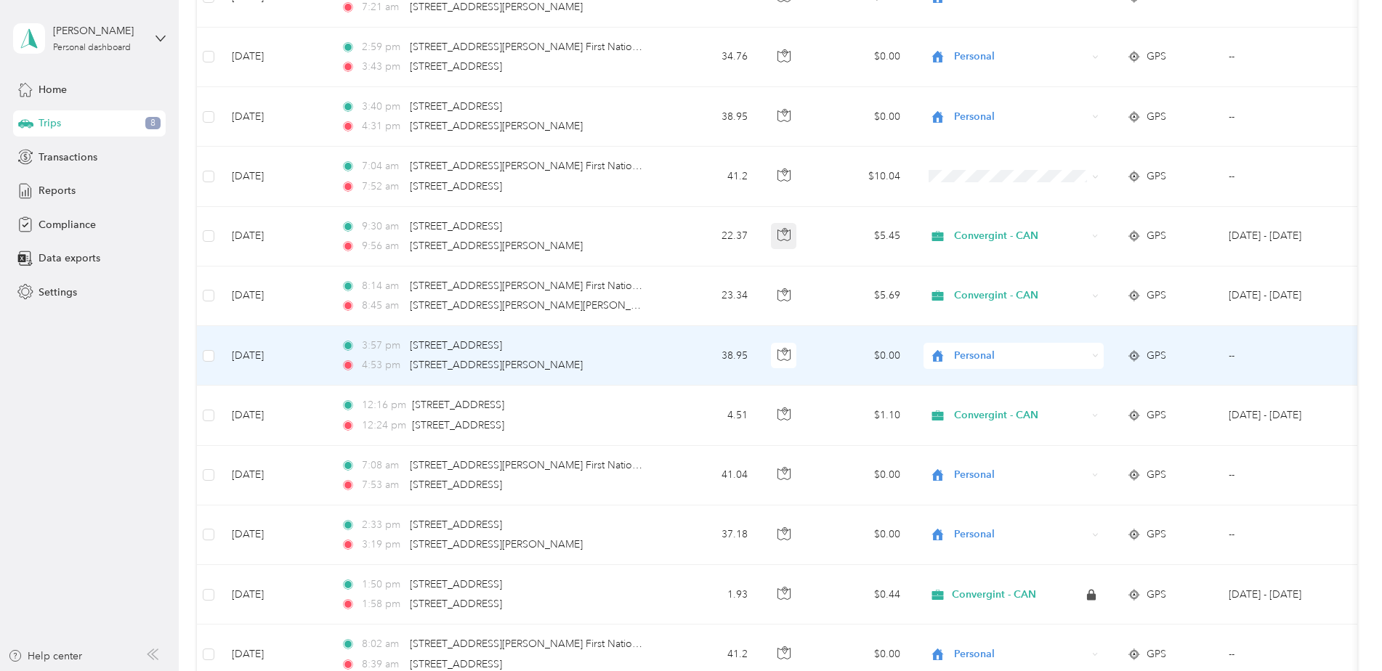
scroll to position [1621, 0]
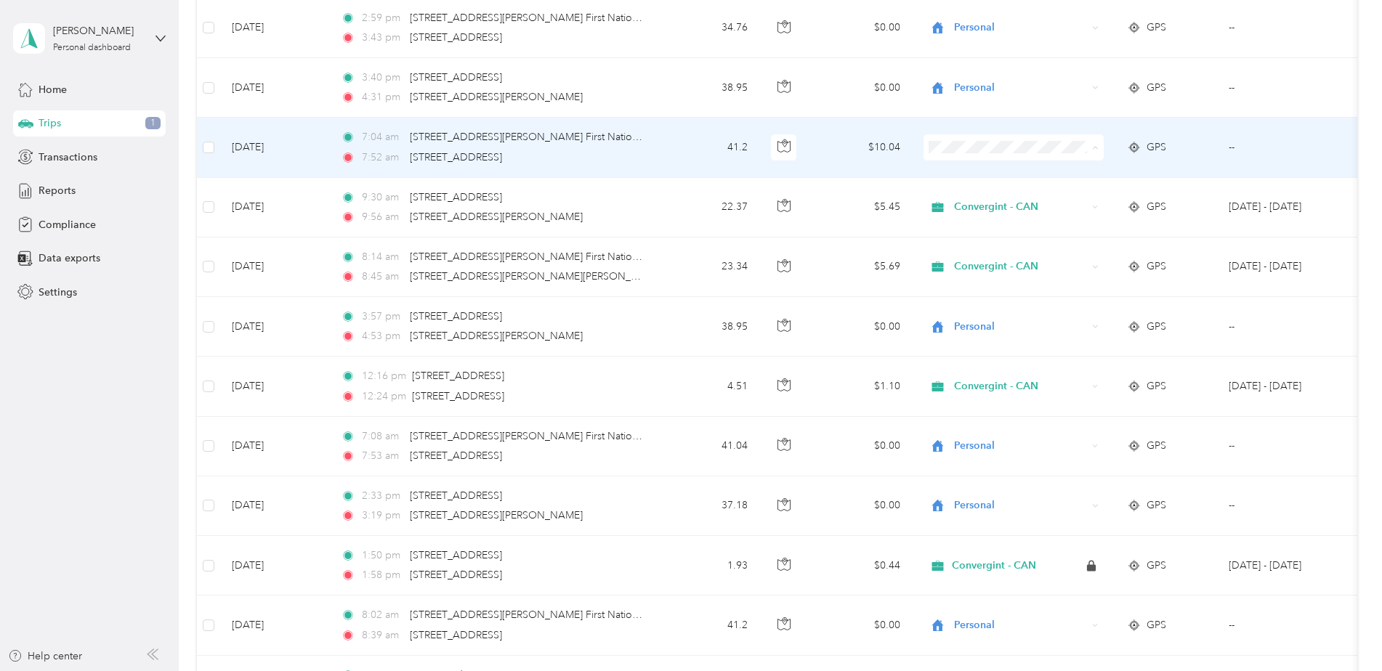
click at [993, 195] on span "Personal" at bounding box center [1026, 200] width 134 height 15
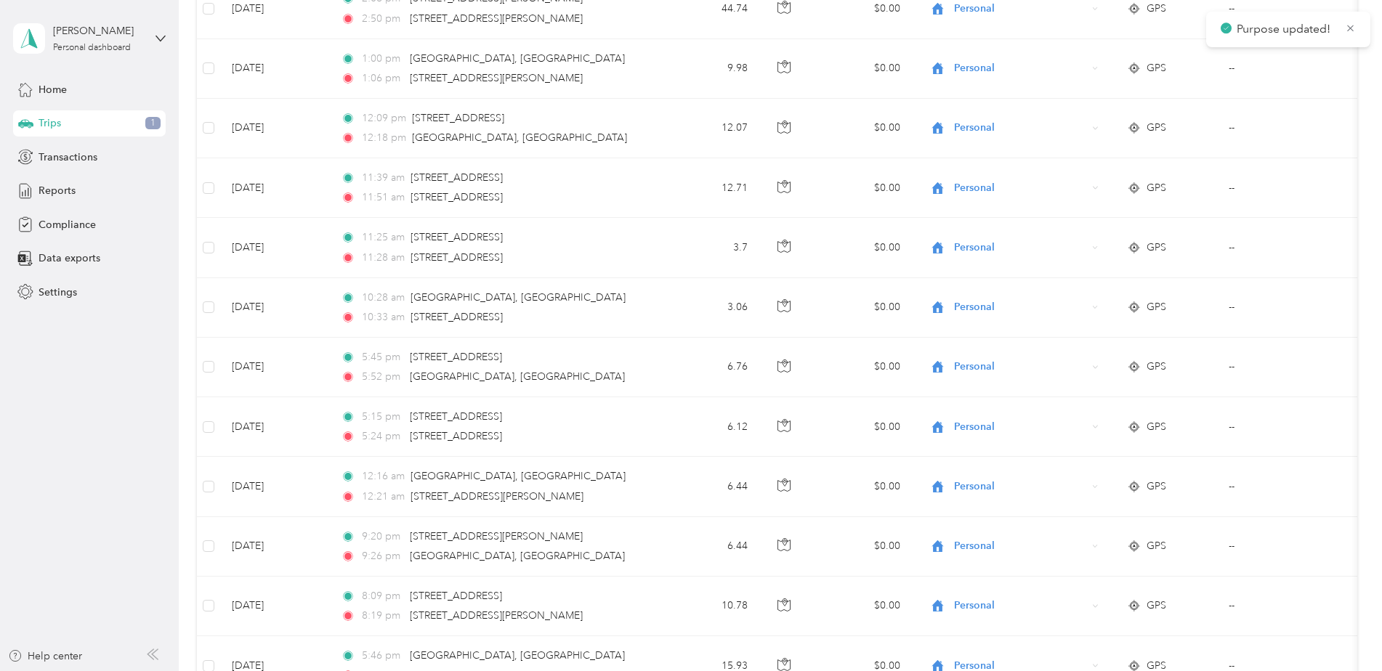
scroll to position [0, 0]
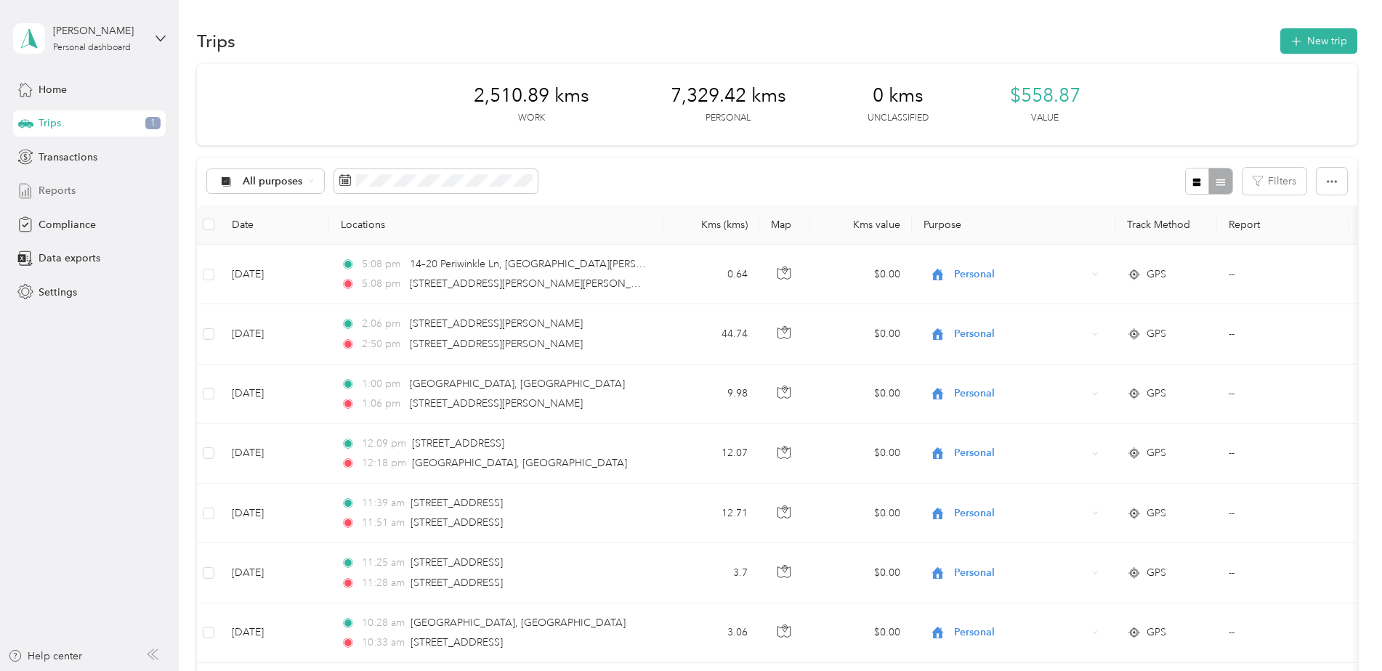
click at [58, 191] on span "Reports" at bounding box center [57, 190] width 37 height 15
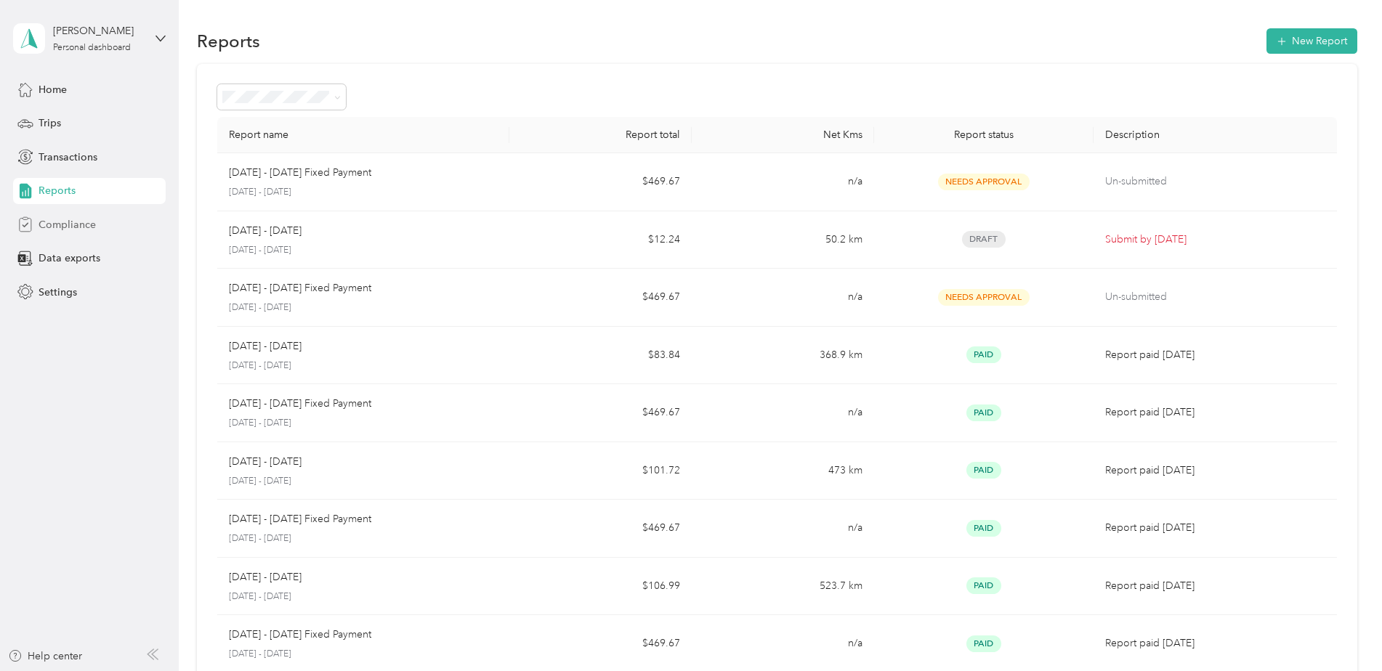
click at [75, 228] on span "Compliance" at bounding box center [67, 224] width 57 height 15
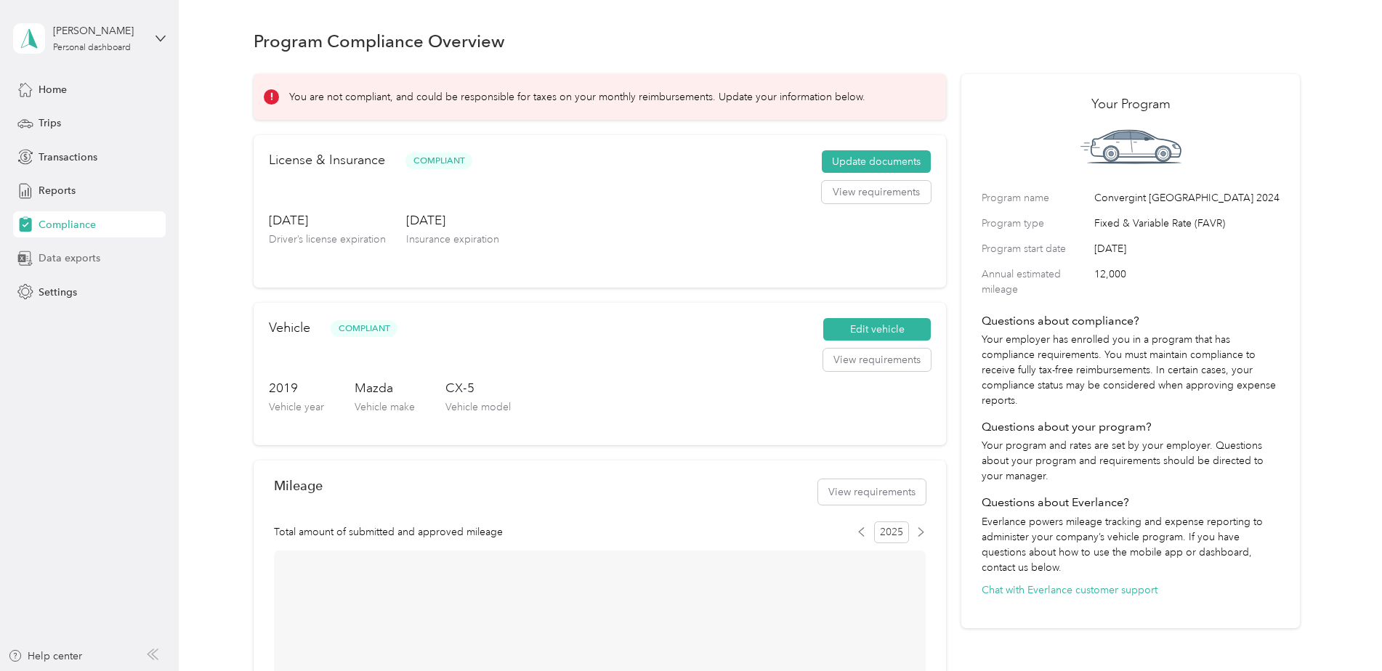
click at [70, 259] on span "Data exports" at bounding box center [70, 258] width 62 height 15
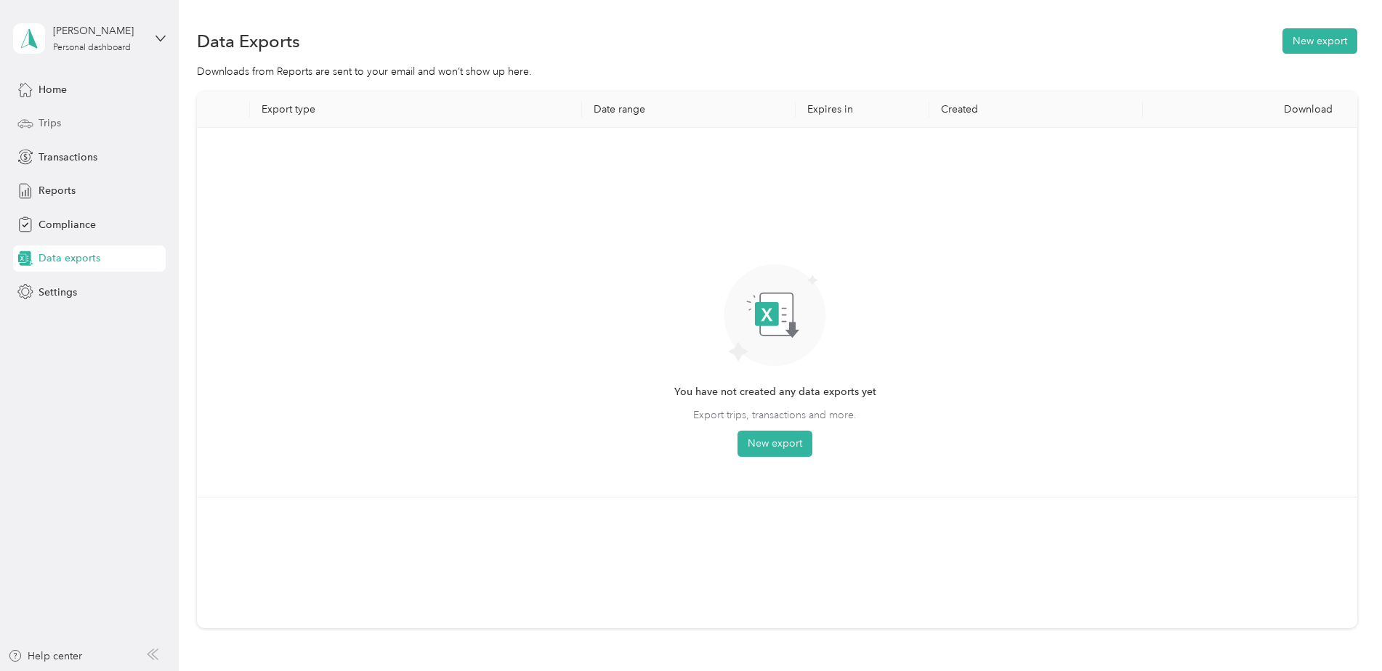
click at [68, 120] on div "Trips" at bounding box center [89, 123] width 153 height 26
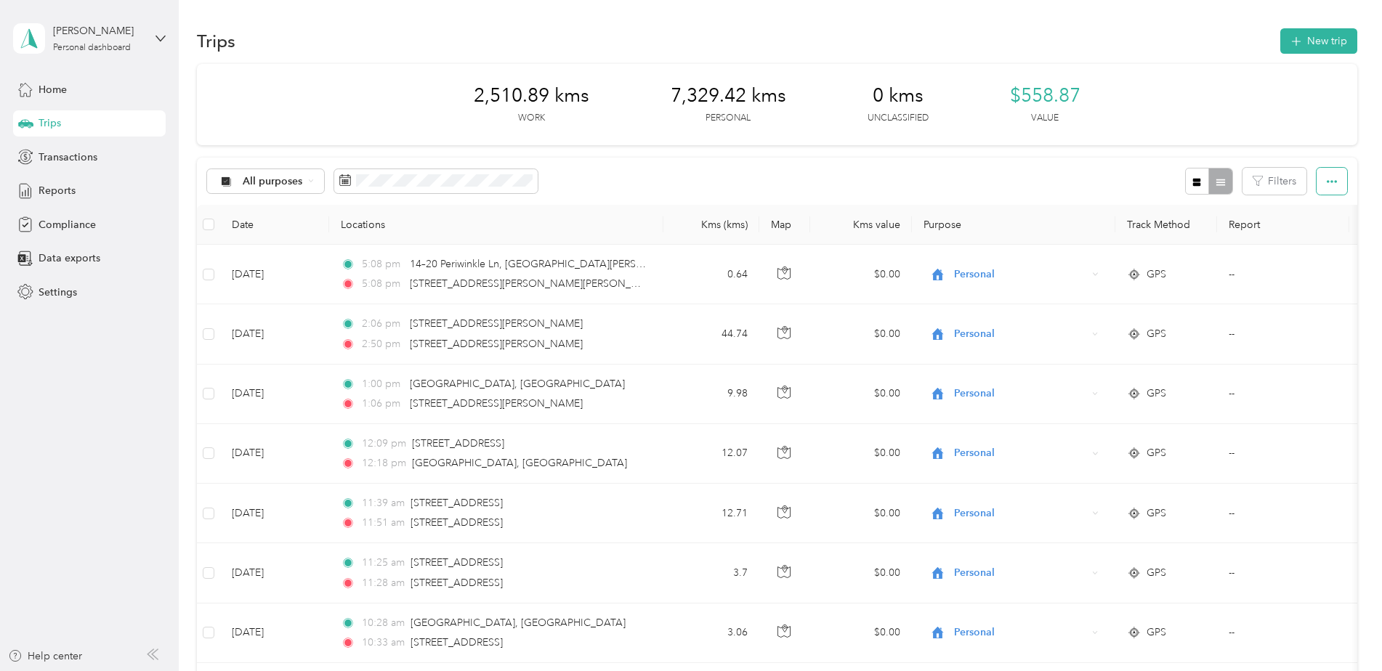
click at [1327, 186] on icon "button" at bounding box center [1332, 182] width 10 height 10
click at [1054, 181] on div "All purposes Filters" at bounding box center [777, 181] width 1160 height 47
click at [87, 161] on span "Transactions" at bounding box center [68, 157] width 59 height 15
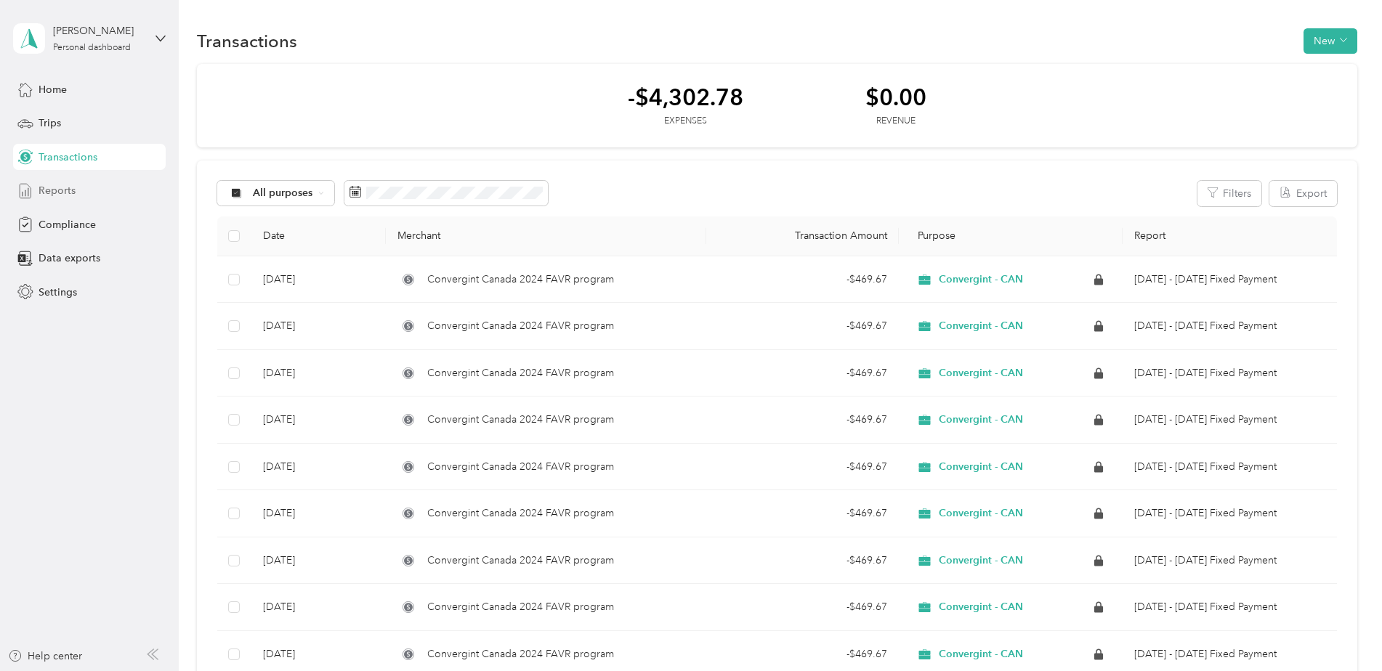
click at [52, 191] on span "Reports" at bounding box center [57, 190] width 37 height 15
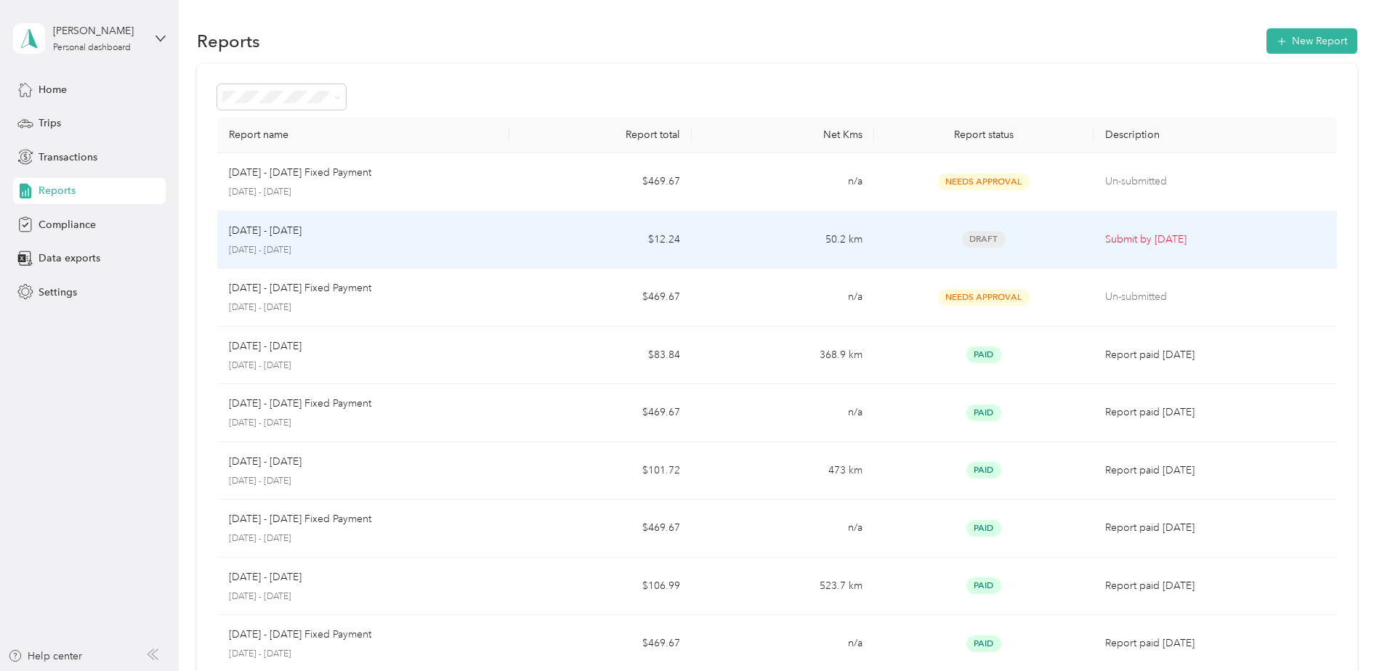
click at [493, 233] on div "Sep 1 - 30, 2025" at bounding box center [363, 231] width 269 height 16
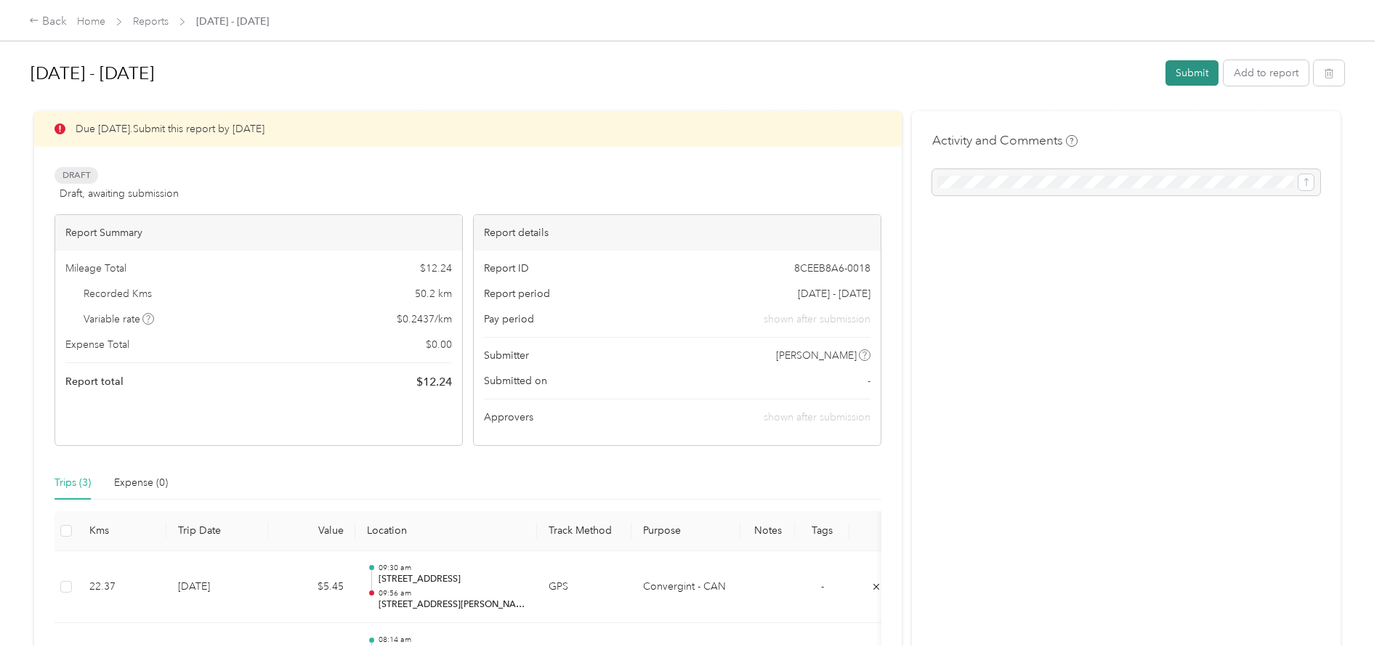
click at [1185, 73] on button "Submit" at bounding box center [1192, 72] width 53 height 25
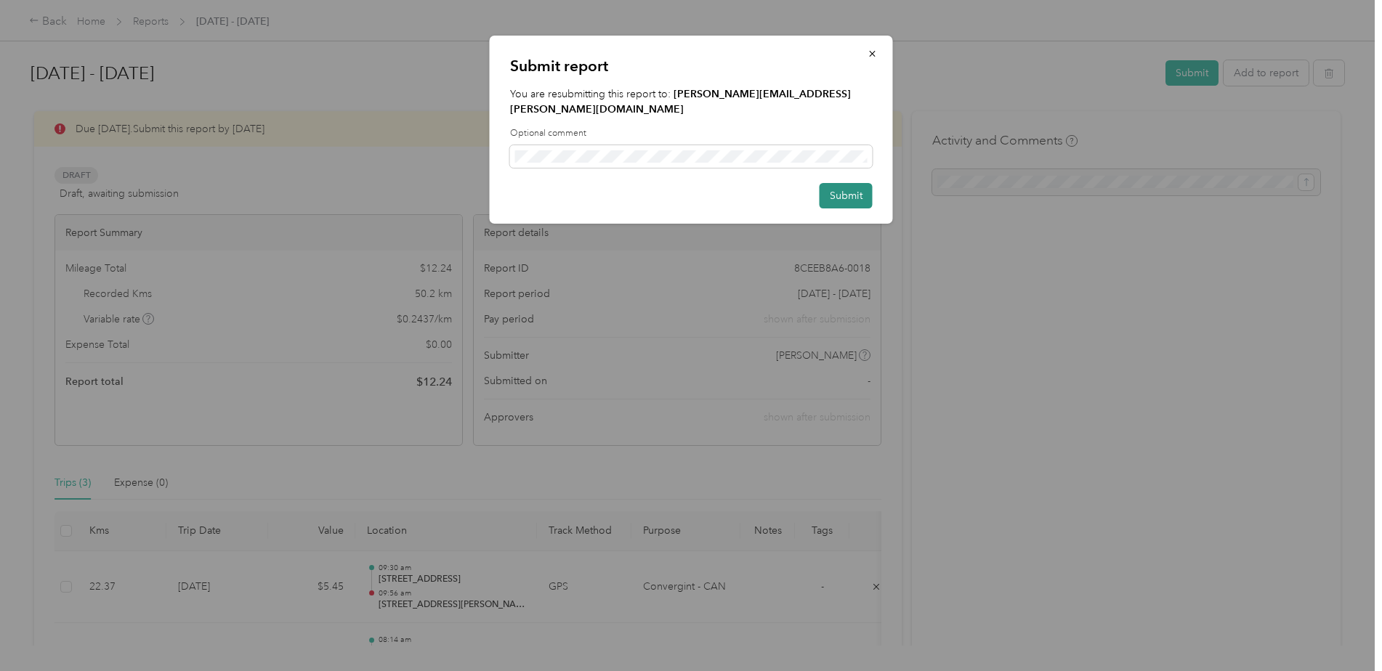
click at [841, 183] on button "Submit" at bounding box center [846, 195] width 53 height 25
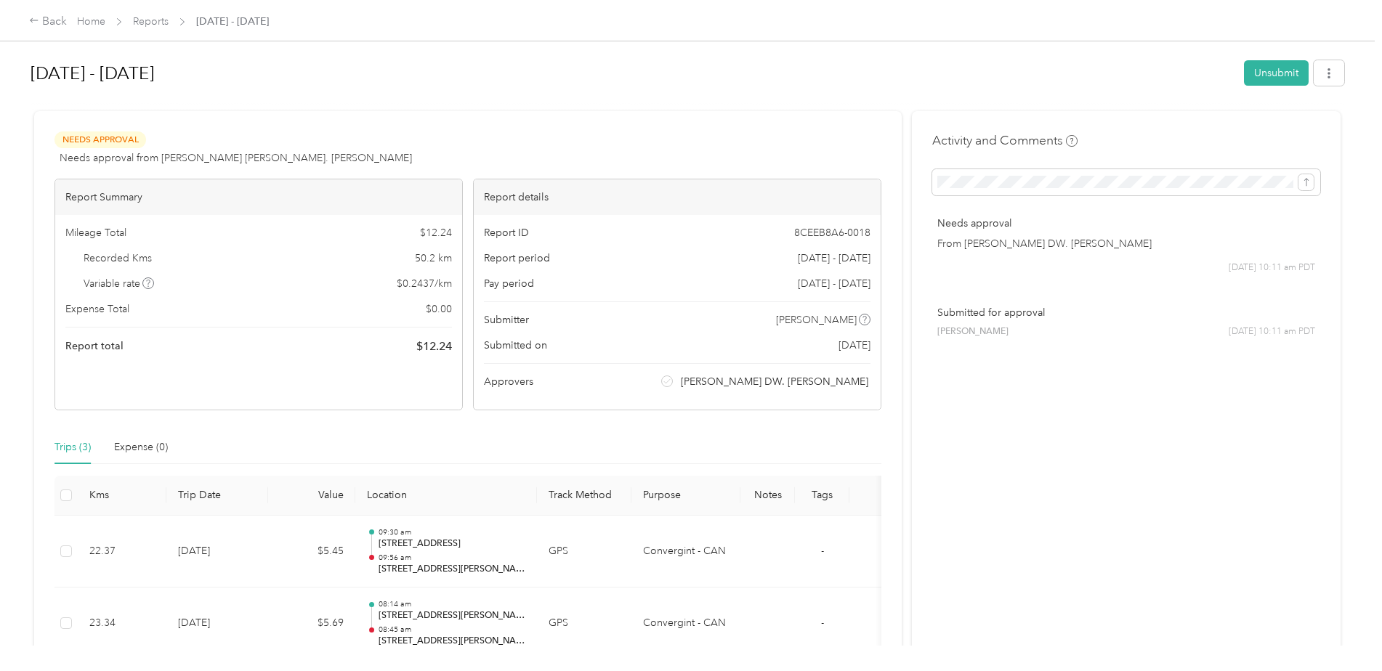
click at [47, 33] on div "Back Home Reports Sep 1 - 30, 2025" at bounding box center [691, 20] width 1382 height 41
click at [45, 25] on div "Back" at bounding box center [48, 21] width 38 height 17
